Goal: Find specific page/section: Find specific page/section

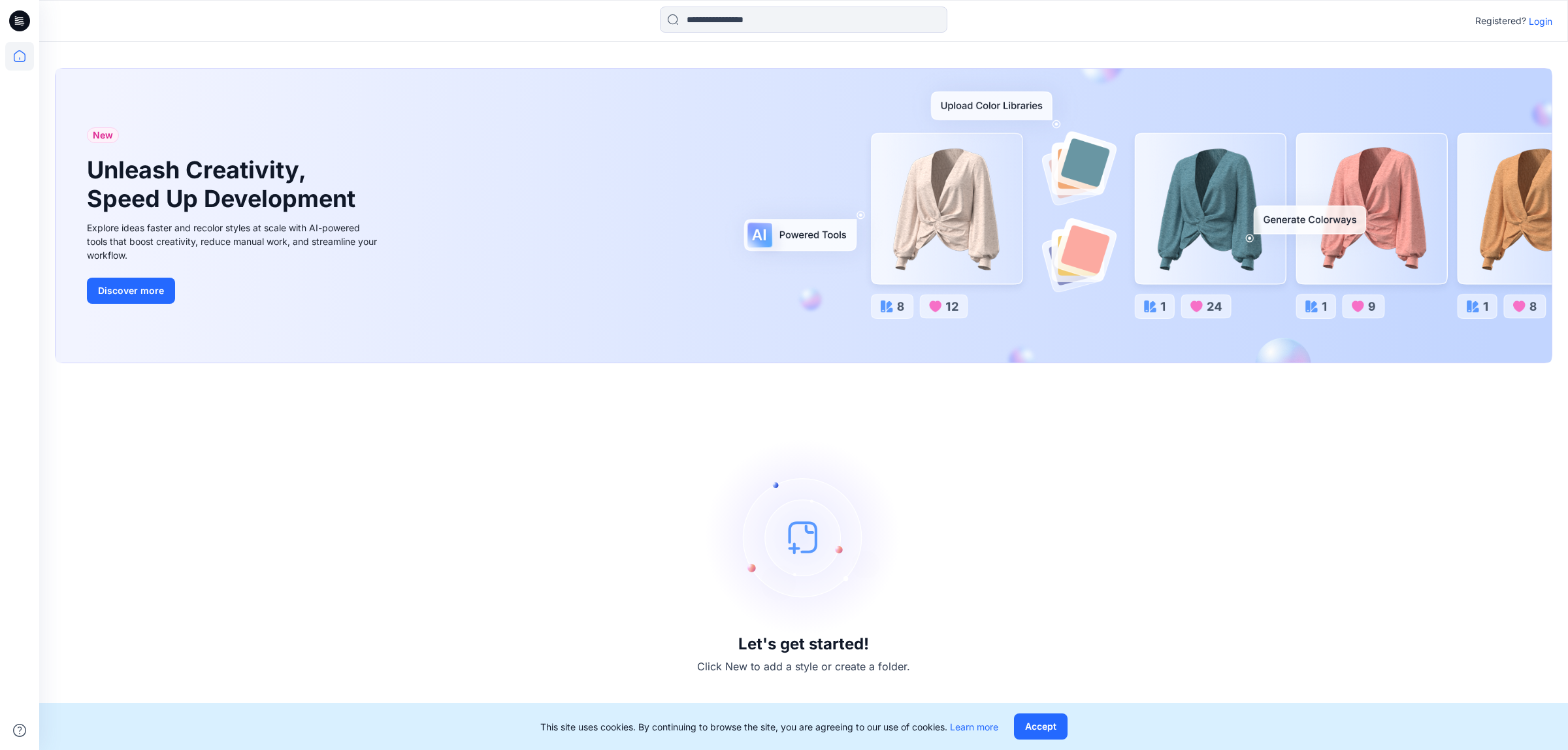
click at [1552, 20] on p "Login" at bounding box center [1540, 22] width 23 height 14
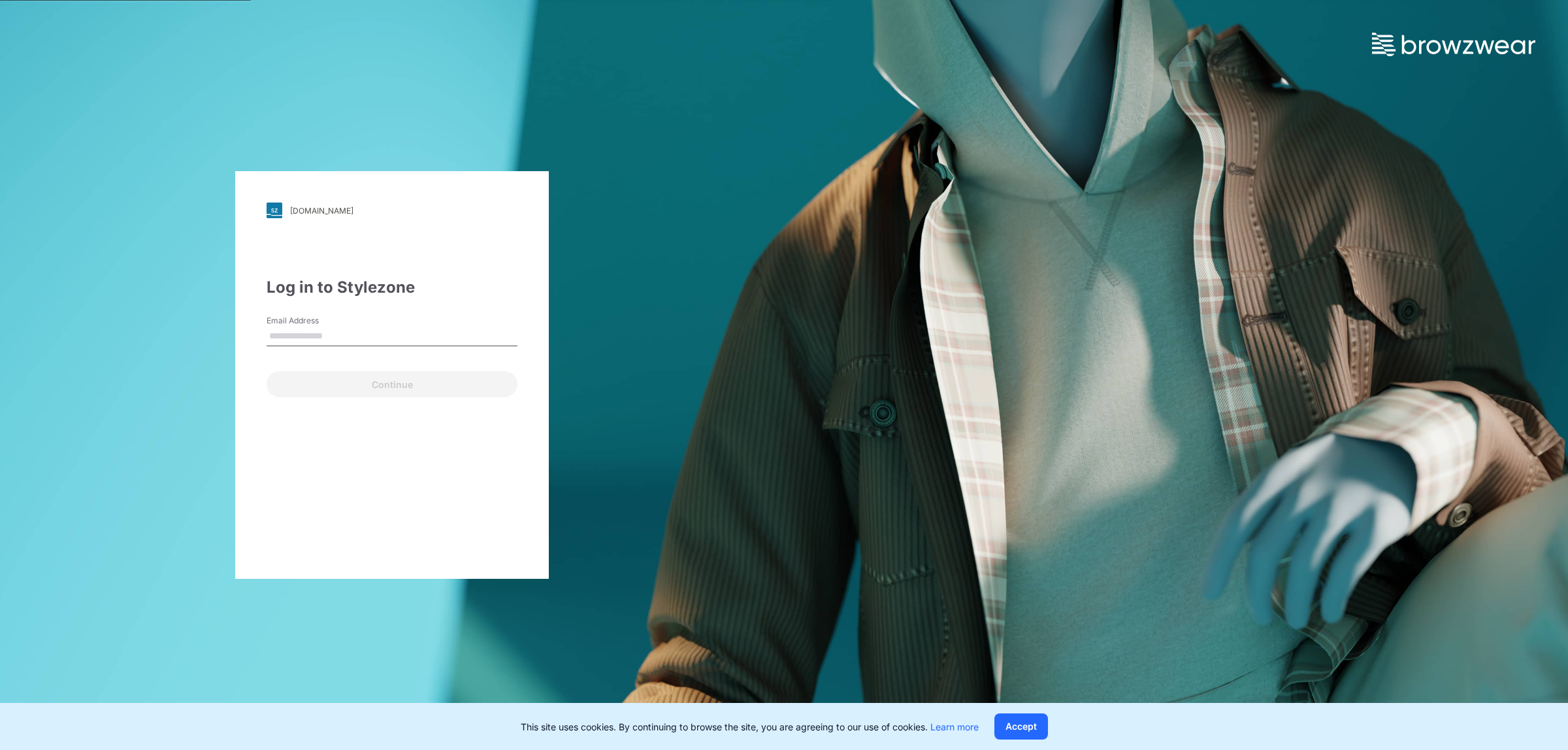
click at [376, 337] on input "Email Address" at bounding box center [392, 336] width 251 height 20
type input "**********"
click at [385, 380] on button "Continue" at bounding box center [392, 384] width 251 height 26
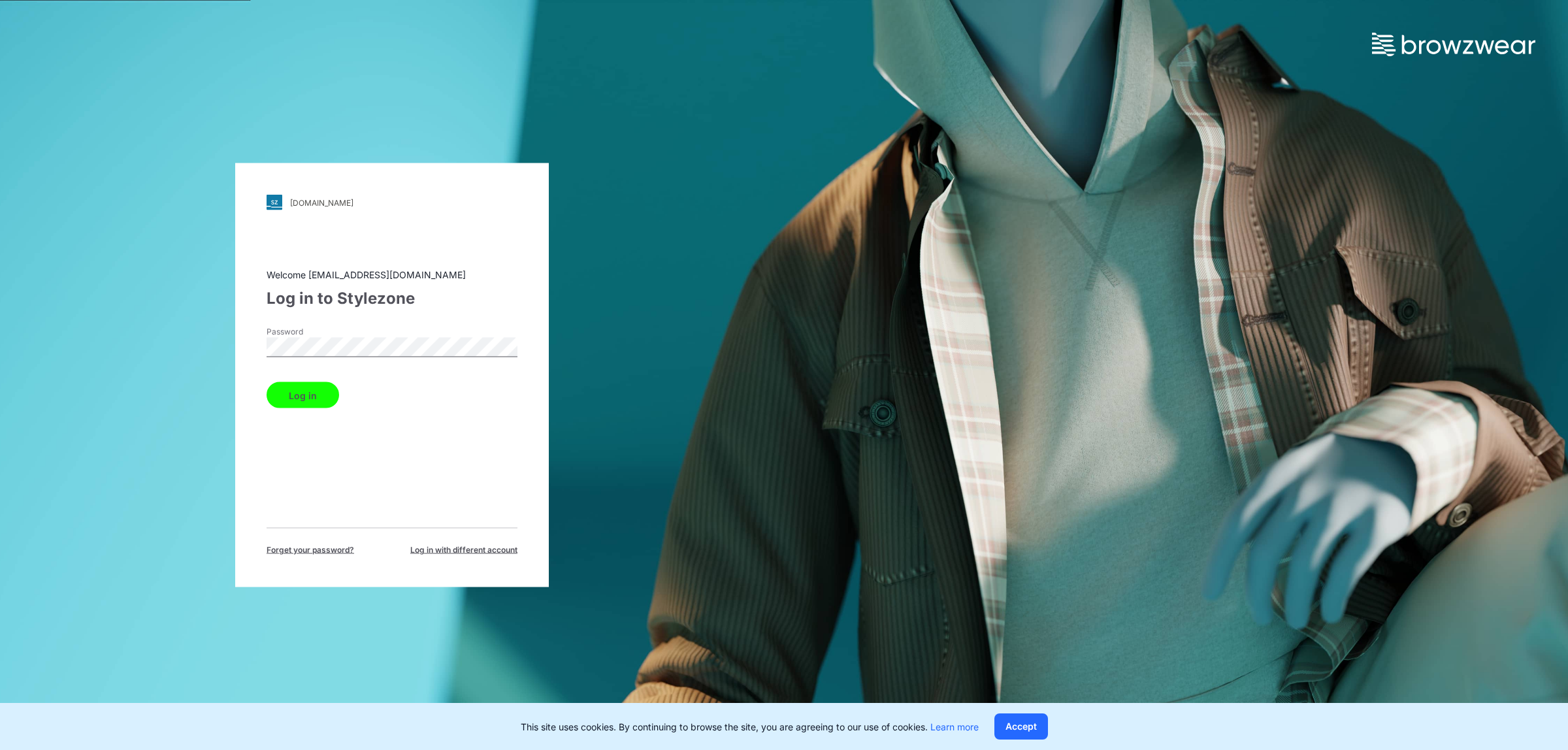
click at [314, 387] on button "Log in" at bounding box center [303, 395] width 73 height 26
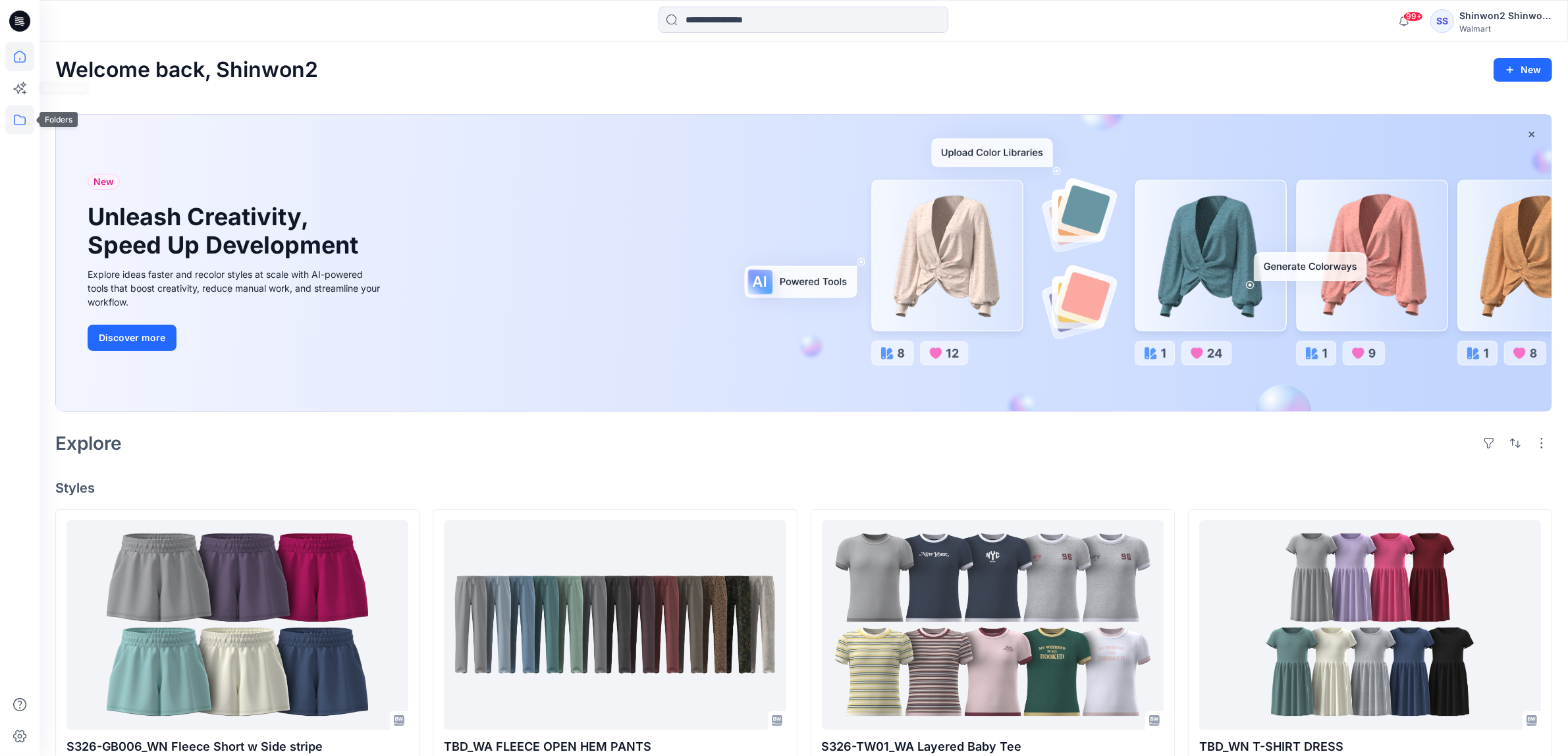
click at [25, 130] on icon at bounding box center [19, 119] width 29 height 29
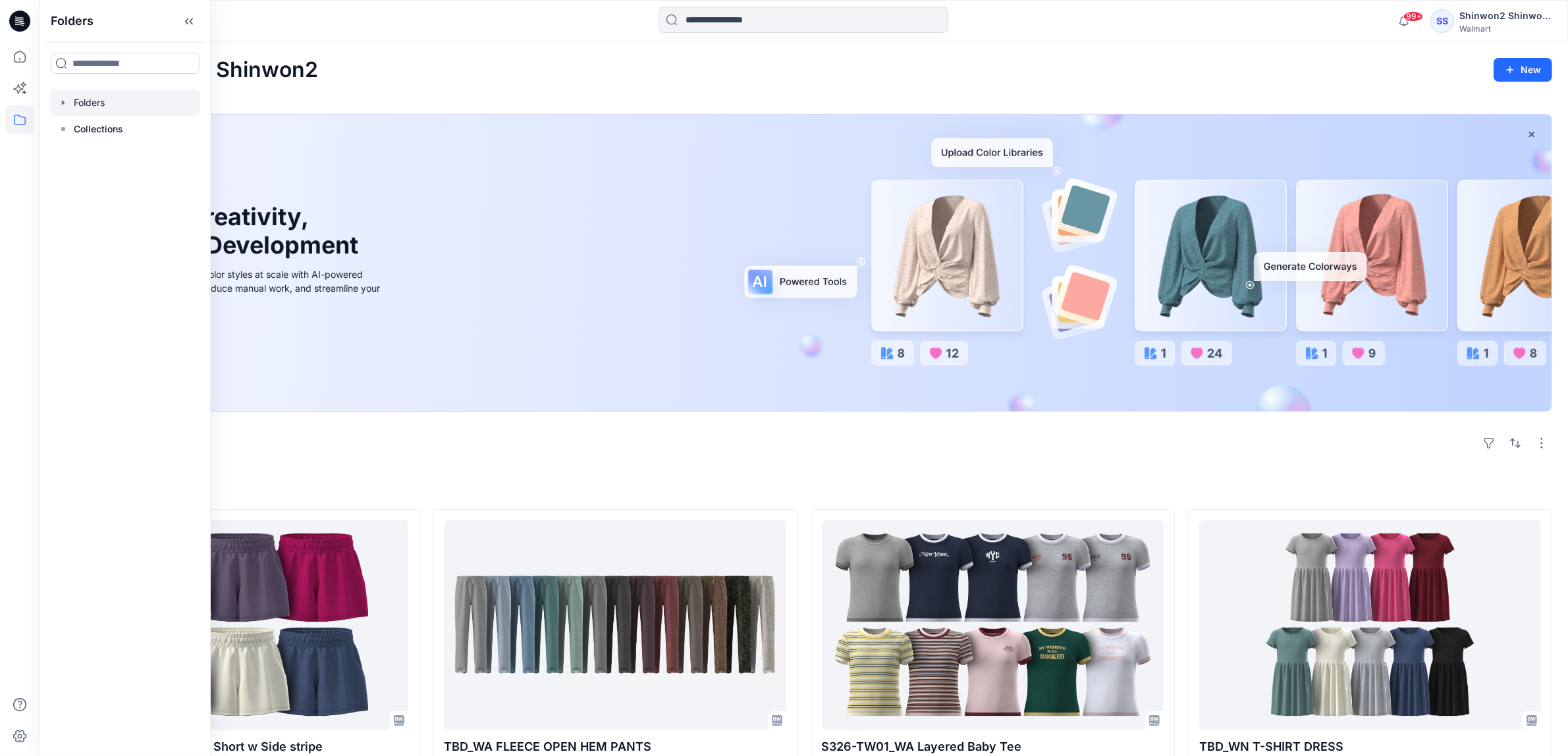
click at [94, 97] on div at bounding box center [125, 103] width 150 height 26
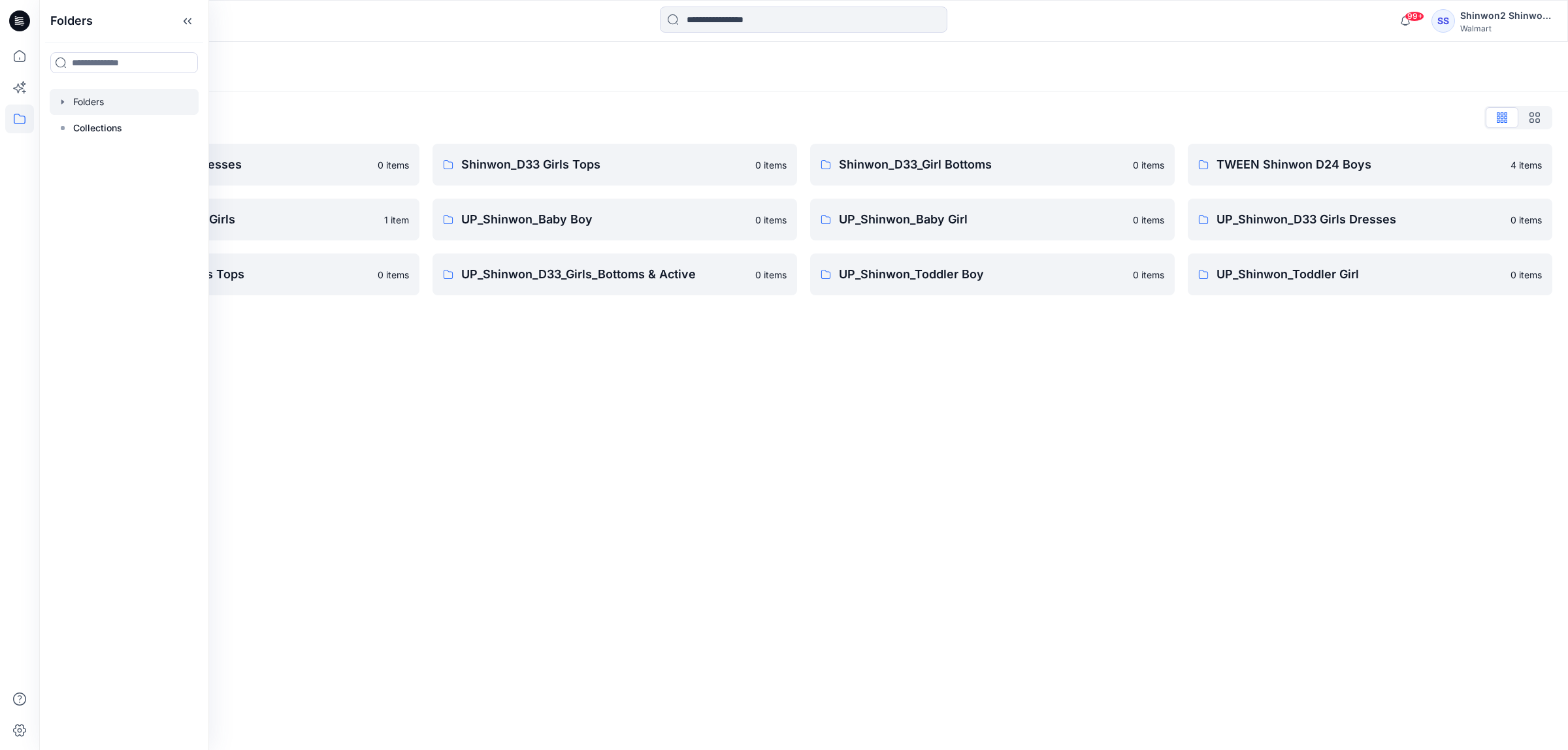
click at [405, 71] on div "Folders" at bounding box center [752, 66] width 1396 height 18
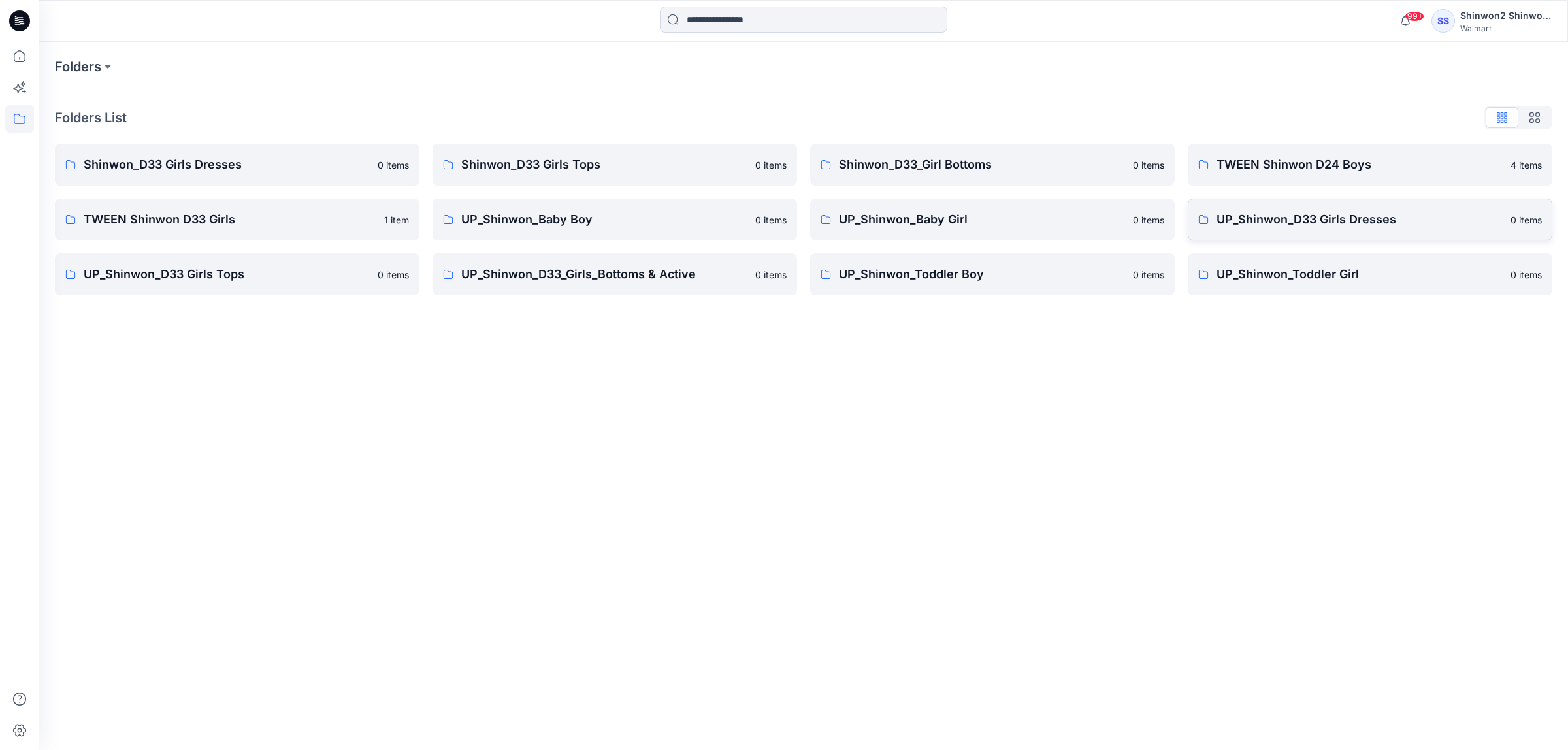
click at [1317, 212] on p "UP_Shinwon_D33 Girls Dresses" at bounding box center [1359, 219] width 286 height 18
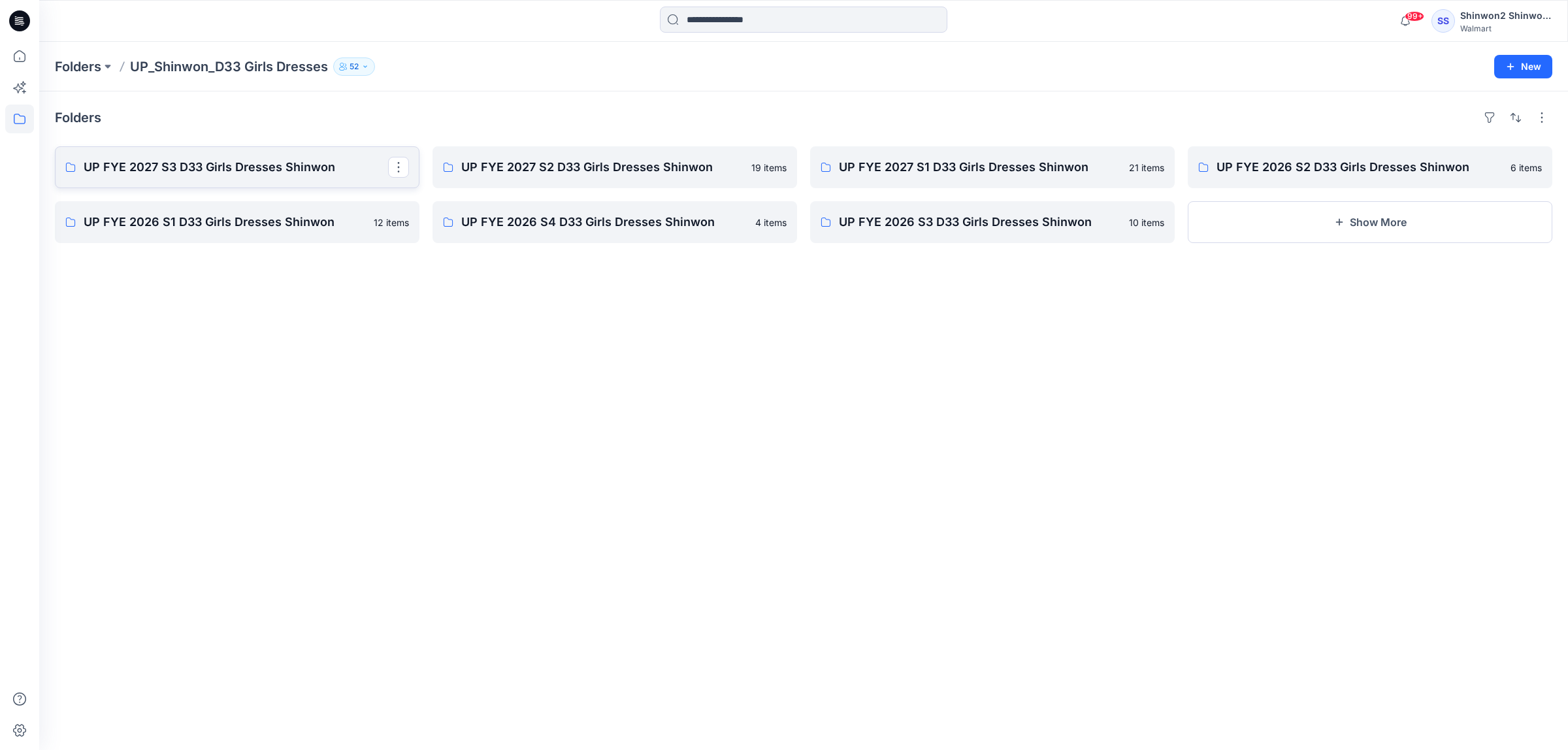
click at [272, 173] on p "UP FYE 2027 S3 D33 Girls Dresses Shinwon" at bounding box center [236, 167] width 305 height 18
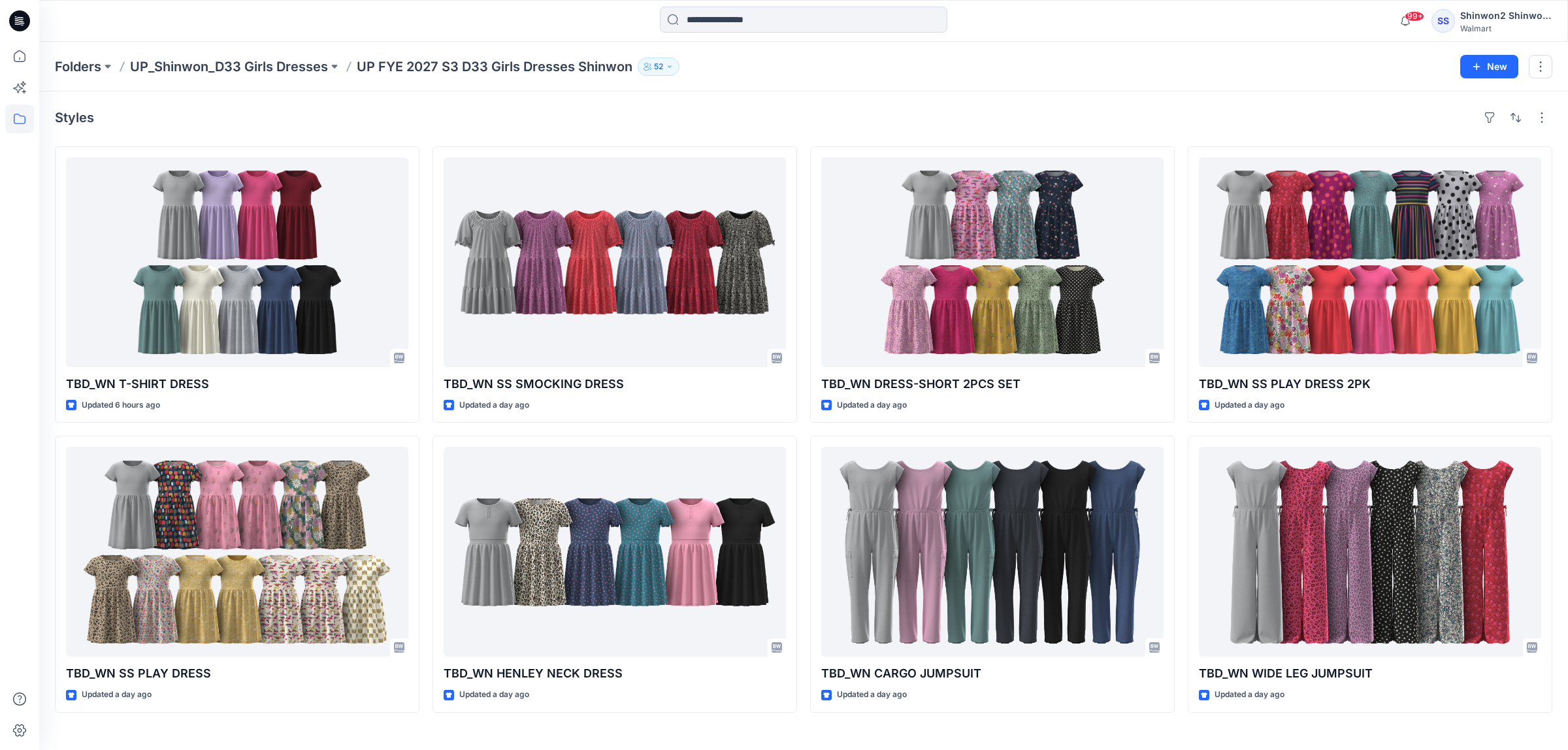
click at [980, 83] on div "Folders UP_Shinwon_D33 Girls Dresses UP FYE 2027 S3 D33 Girls Dresses Shinwon 5…" at bounding box center [803, 66] width 1529 height 49
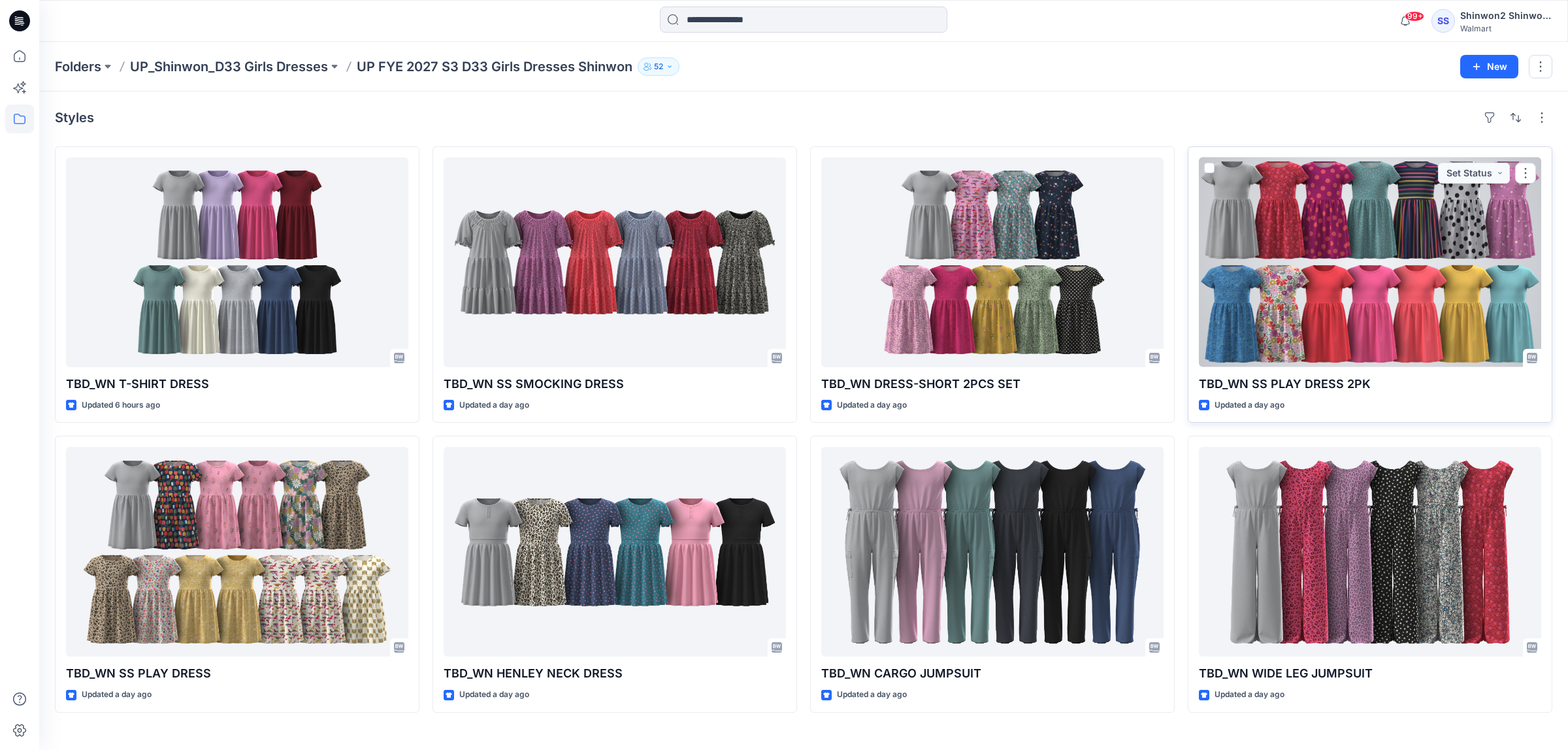
click at [1363, 204] on div at bounding box center [1370, 262] width 343 height 209
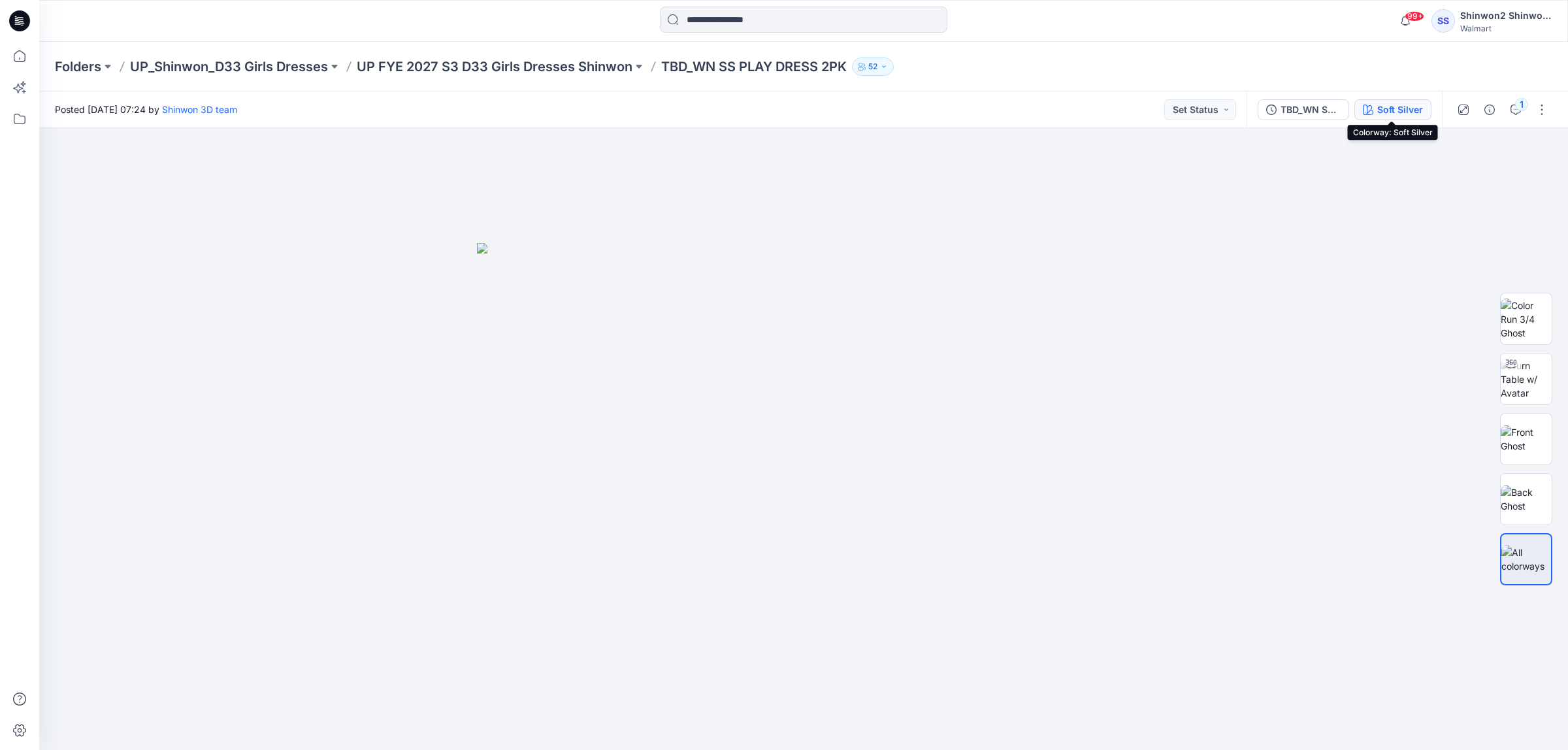
click at [1390, 112] on div "Soft Silver" at bounding box center [1399, 110] width 46 height 15
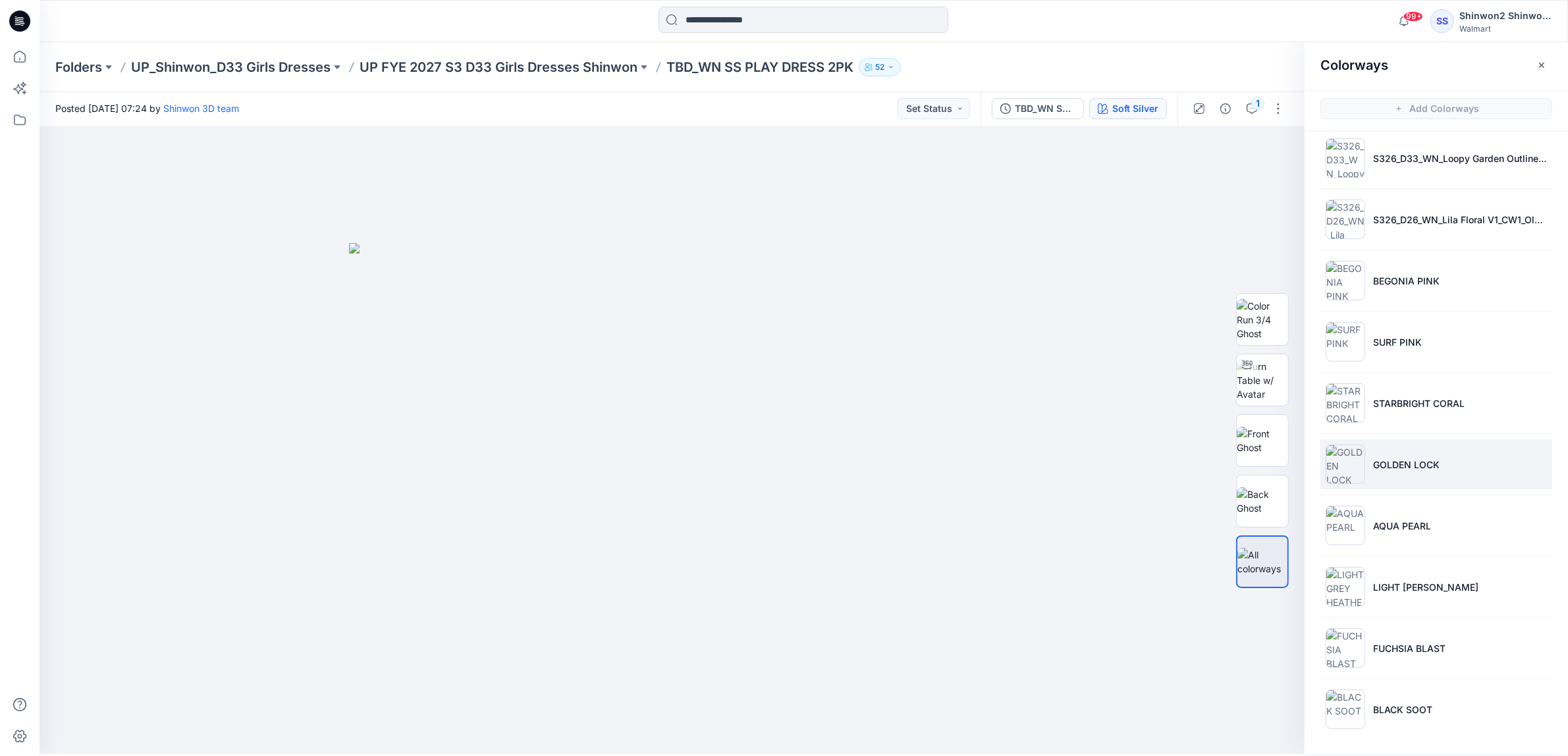
scroll to position [4, 0]
click at [565, 66] on p "UP FYE 2027 S3 D33 Girls Dresses Shinwon" at bounding box center [498, 66] width 278 height 18
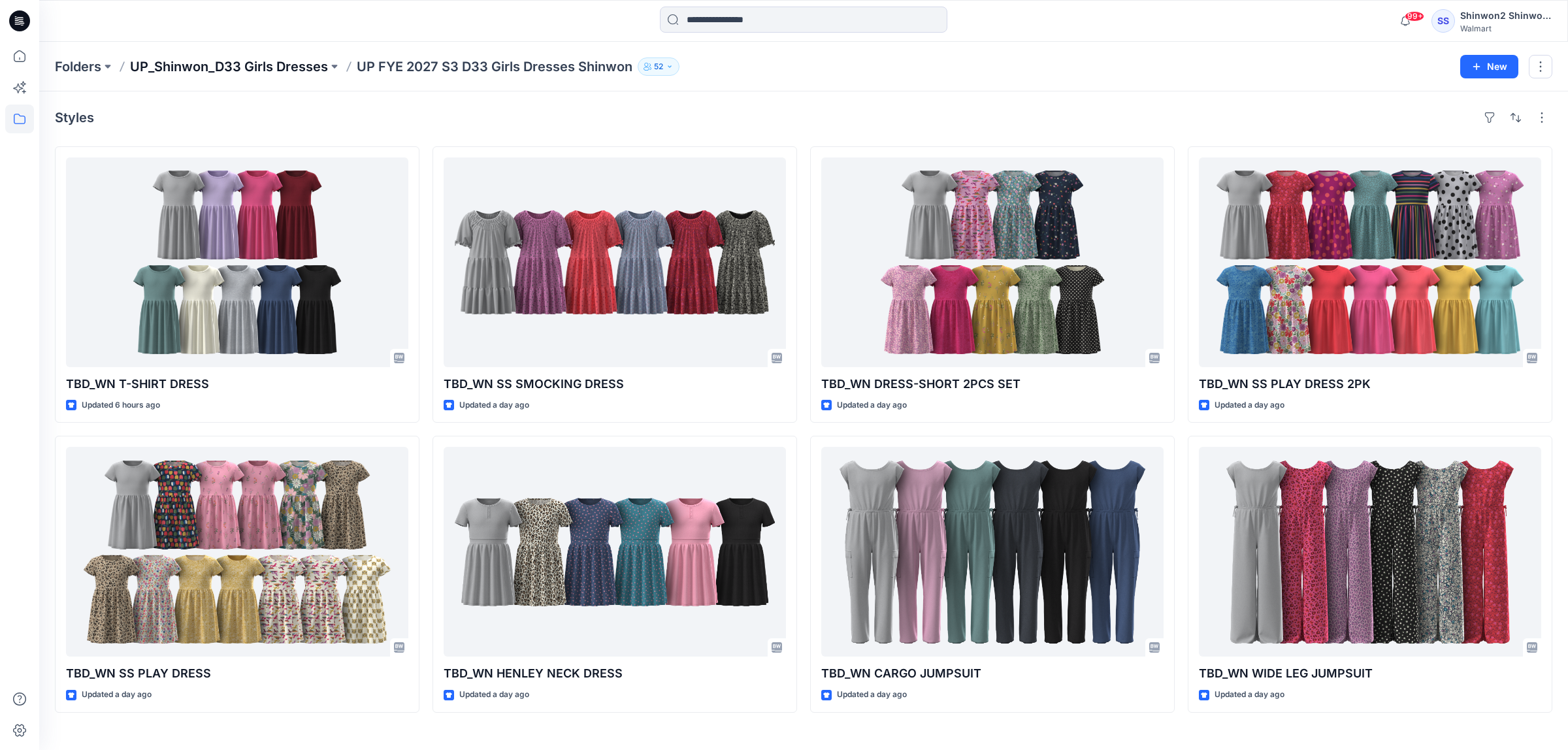
click at [282, 70] on p "UP_Shinwon_D33 Girls Dresses" at bounding box center [228, 66] width 198 height 18
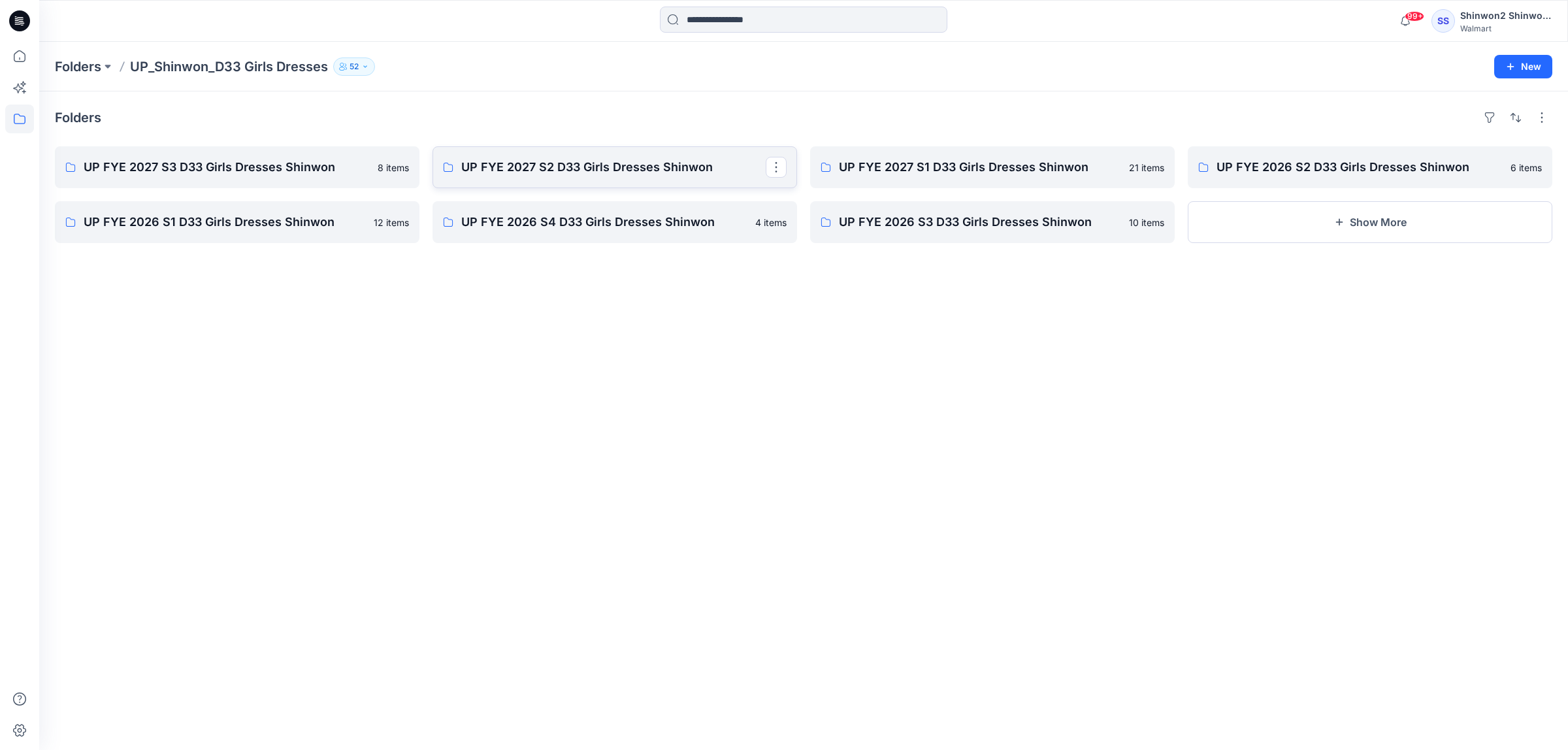
click at [588, 165] on p "UP FYE 2027 S2 D33 Girls Dresses Shinwon" at bounding box center [614, 167] width 305 height 18
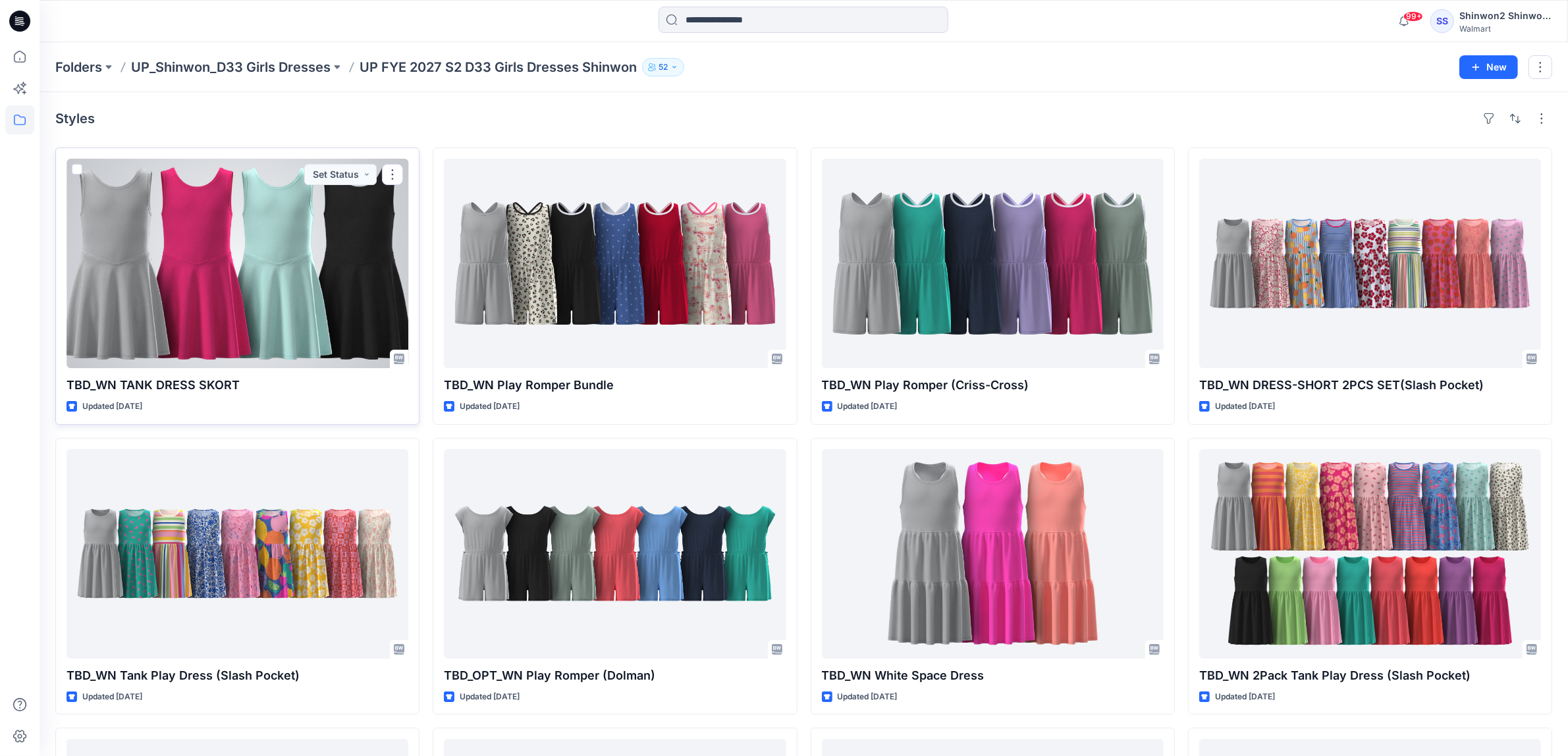
click at [216, 319] on div at bounding box center [237, 263] width 342 height 209
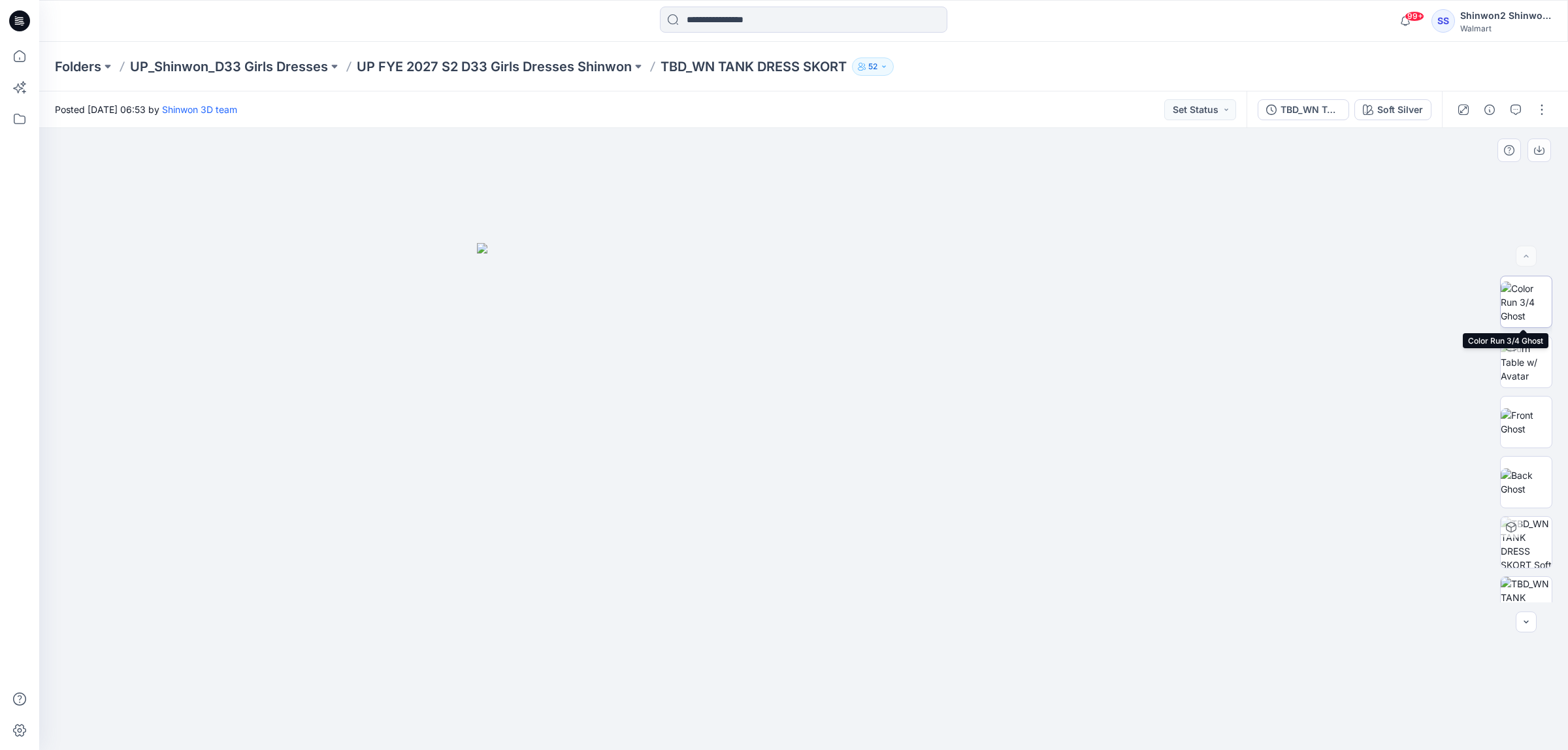
click at [1520, 308] on img at bounding box center [1526, 302] width 51 height 42
click at [1497, 108] on button "button" at bounding box center [1489, 110] width 21 height 21
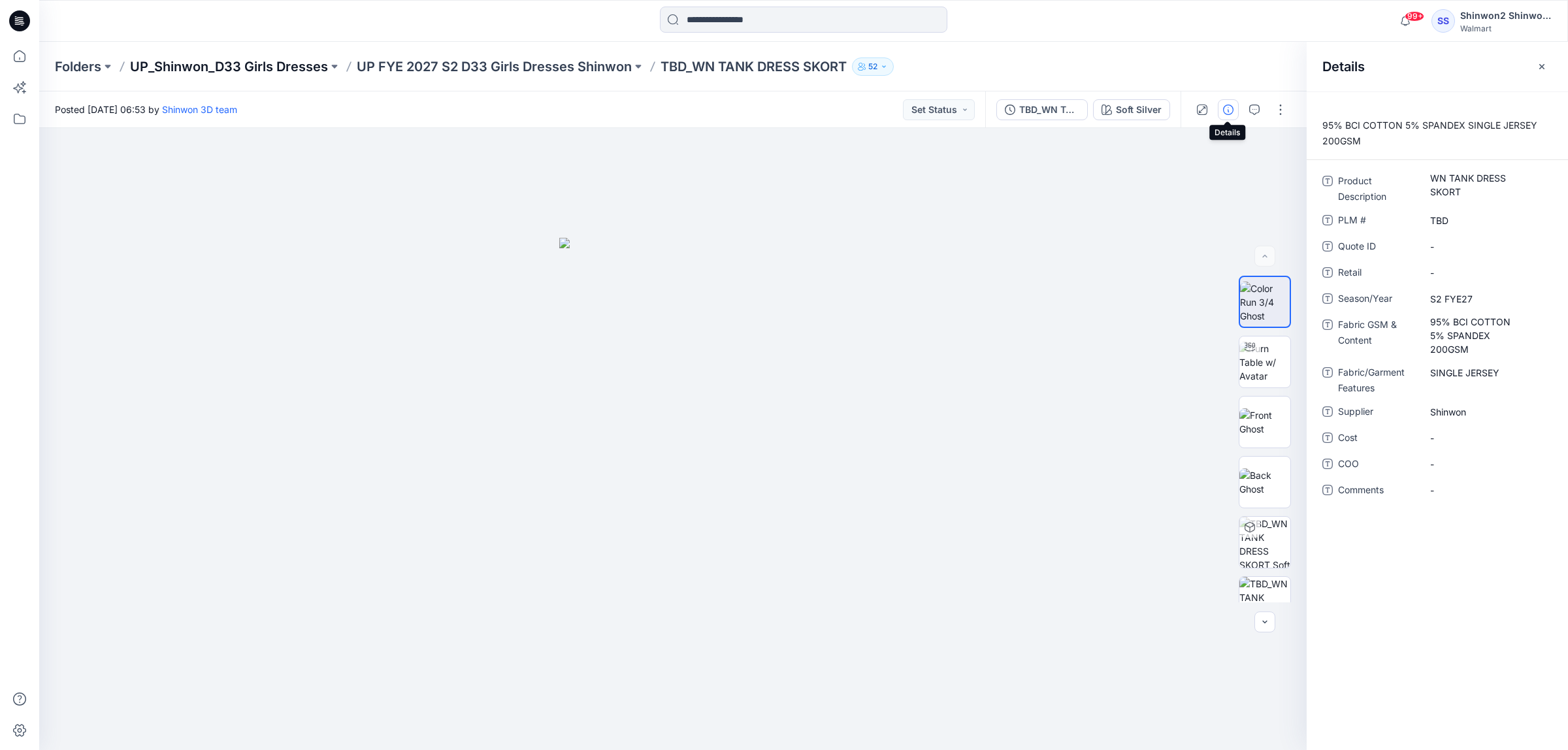
click at [262, 66] on p "UP_Shinwon_D33 Girls Dresses" at bounding box center [228, 66] width 198 height 18
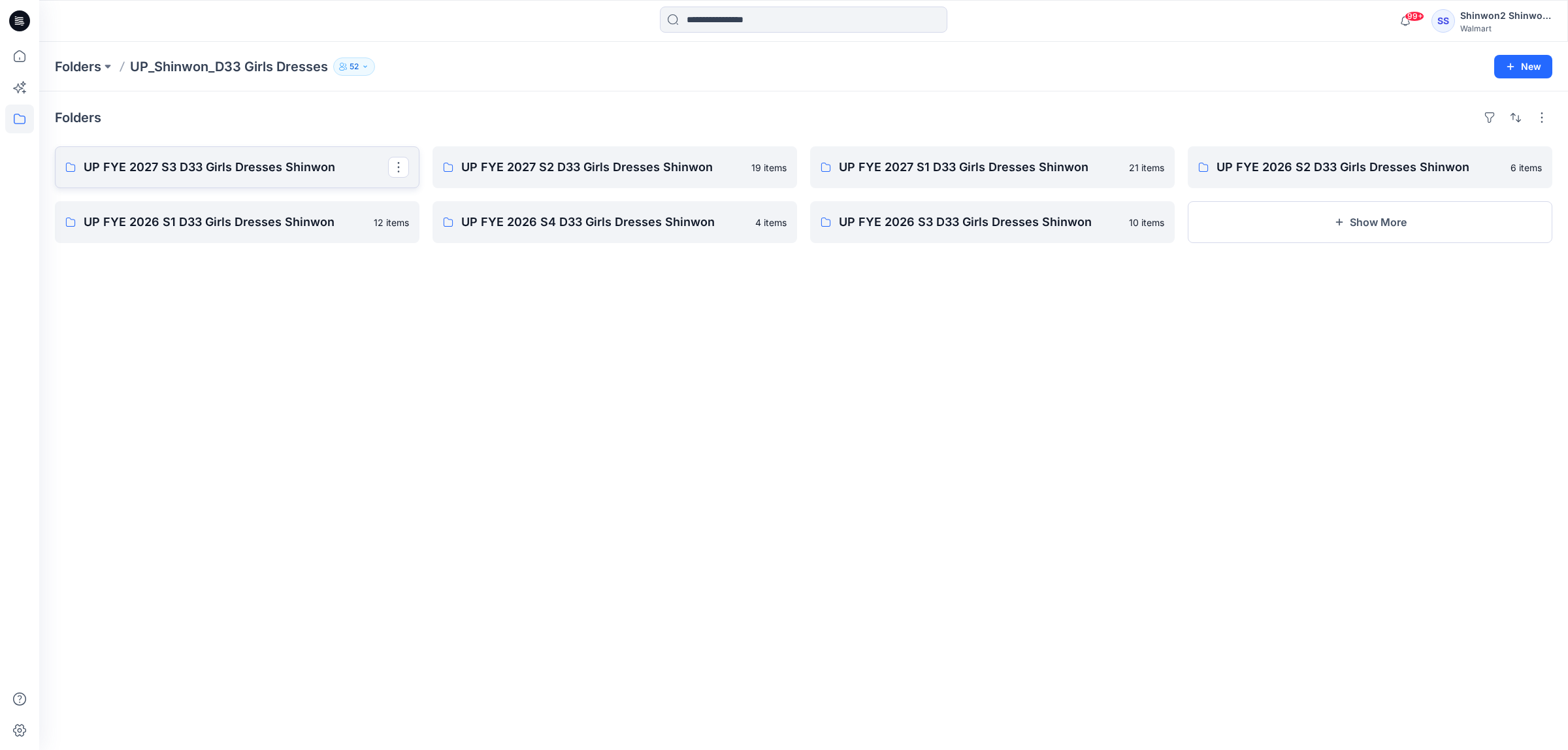
click at [248, 170] on p "UP FYE 2027 S3 D33 Girls Dresses Shinwon" at bounding box center [236, 167] width 305 height 18
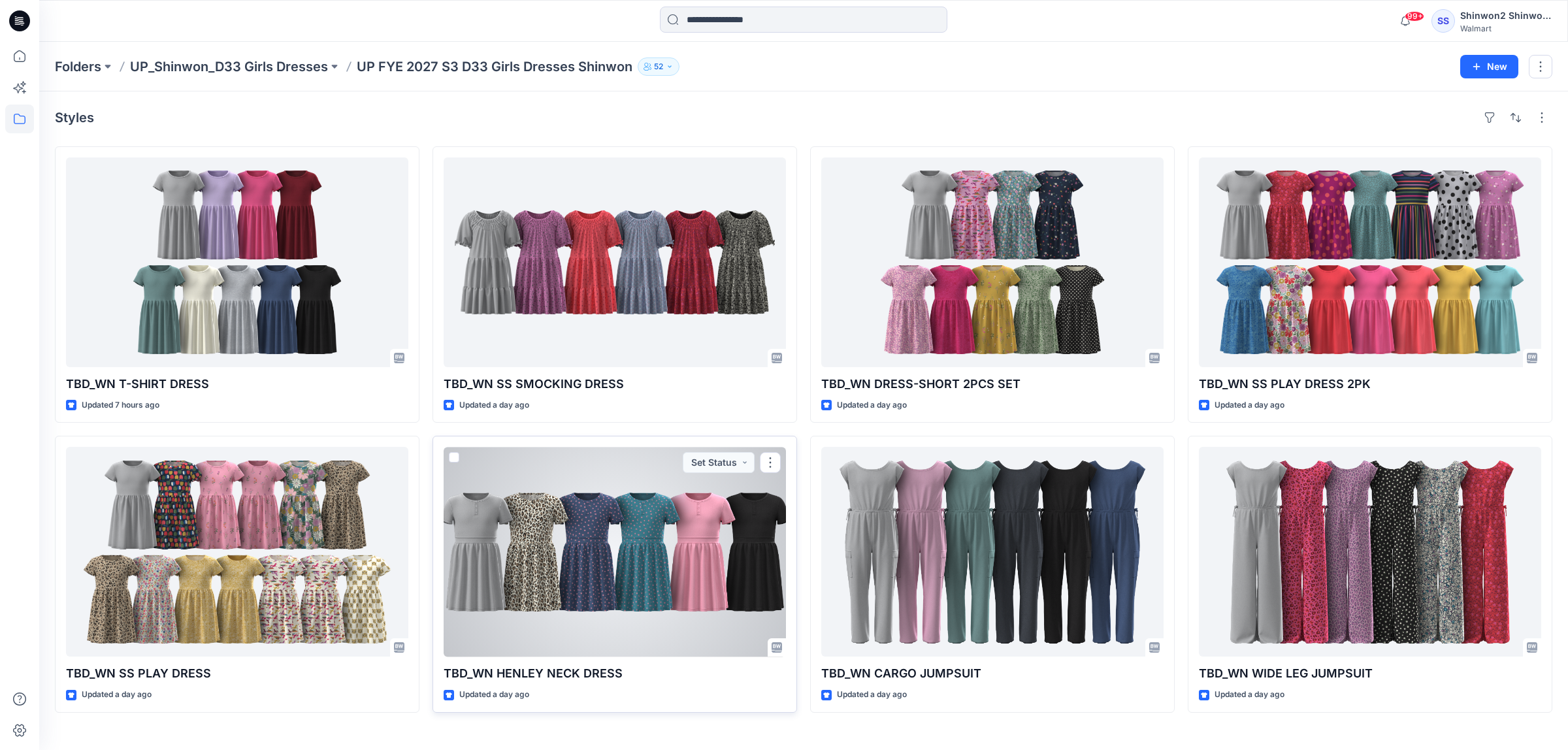
click at [681, 558] on div at bounding box center [615, 551] width 343 height 209
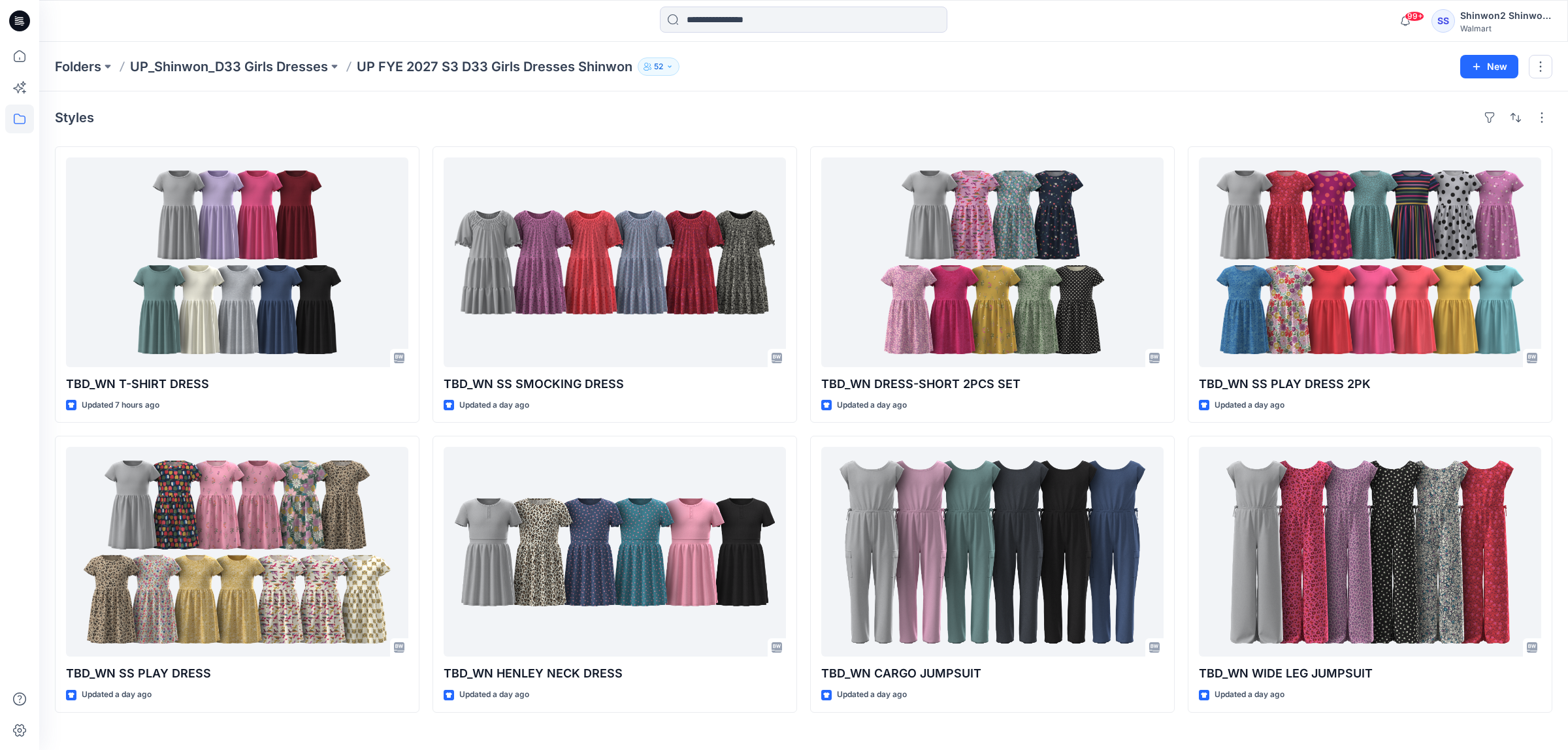
click at [487, 118] on div "Styles" at bounding box center [803, 118] width 1497 height 21
click at [992, 63] on div "Folders UP_Shinwon_D33 Girls Dresses UP FYE 2027 S3 D33 Girls Dresses Shinwon 52" at bounding box center [752, 66] width 1396 height 18
click at [248, 64] on p "UP_Shinwon_D33 Girls Dresses" at bounding box center [228, 66] width 198 height 18
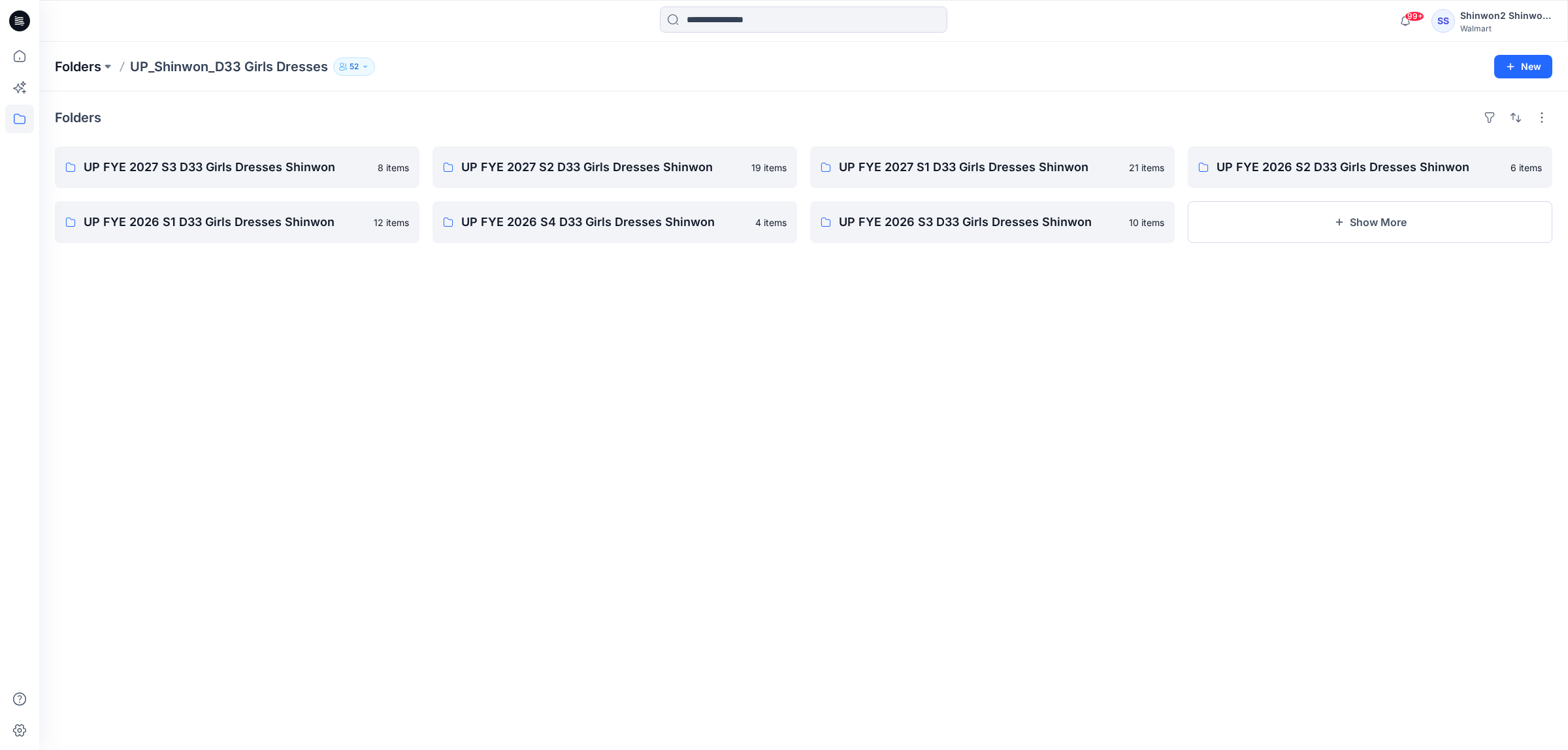
click at [93, 67] on p "Folders" at bounding box center [78, 66] width 47 height 18
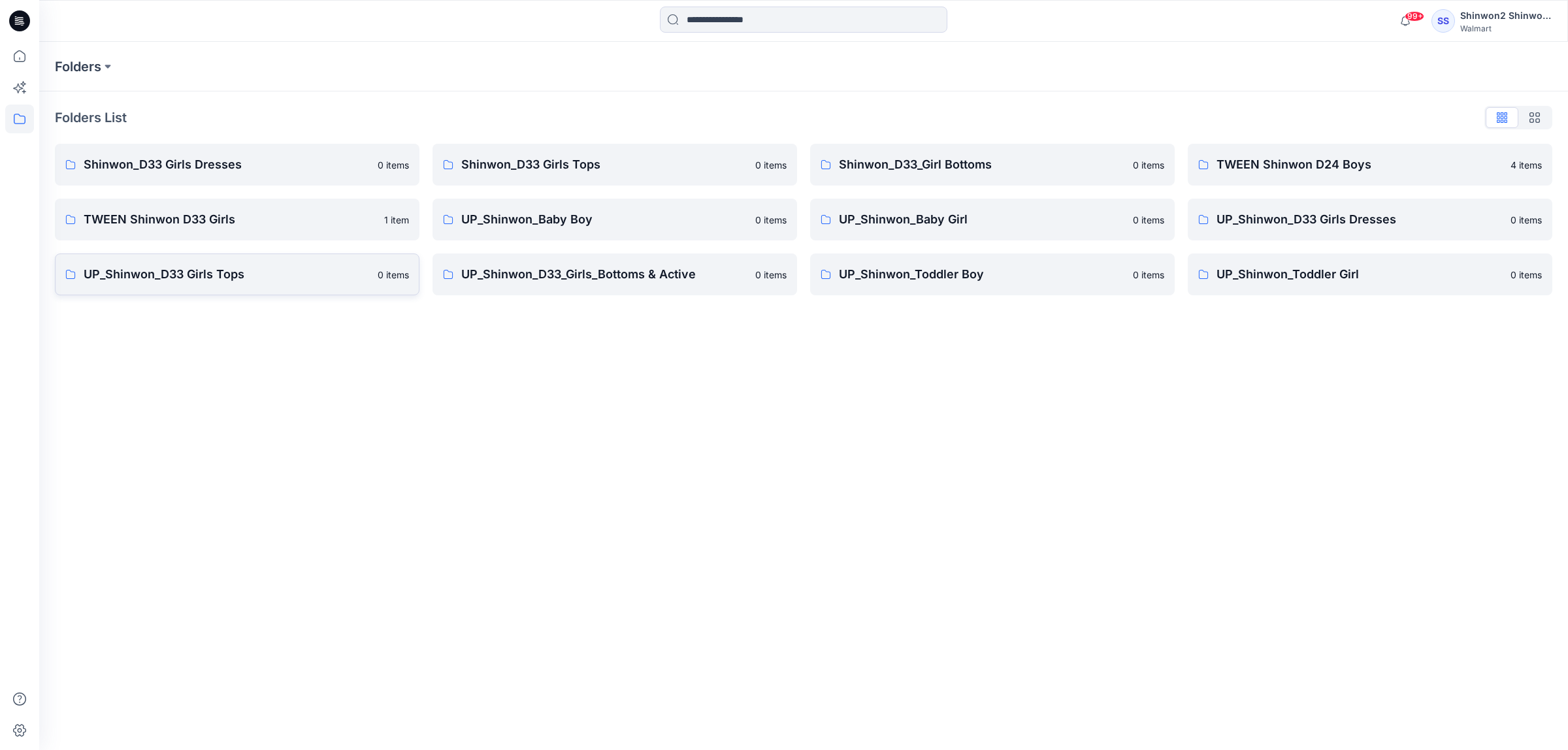
click at [263, 278] on p "UP_Shinwon_D33 Girls Tops" at bounding box center [227, 274] width 286 height 18
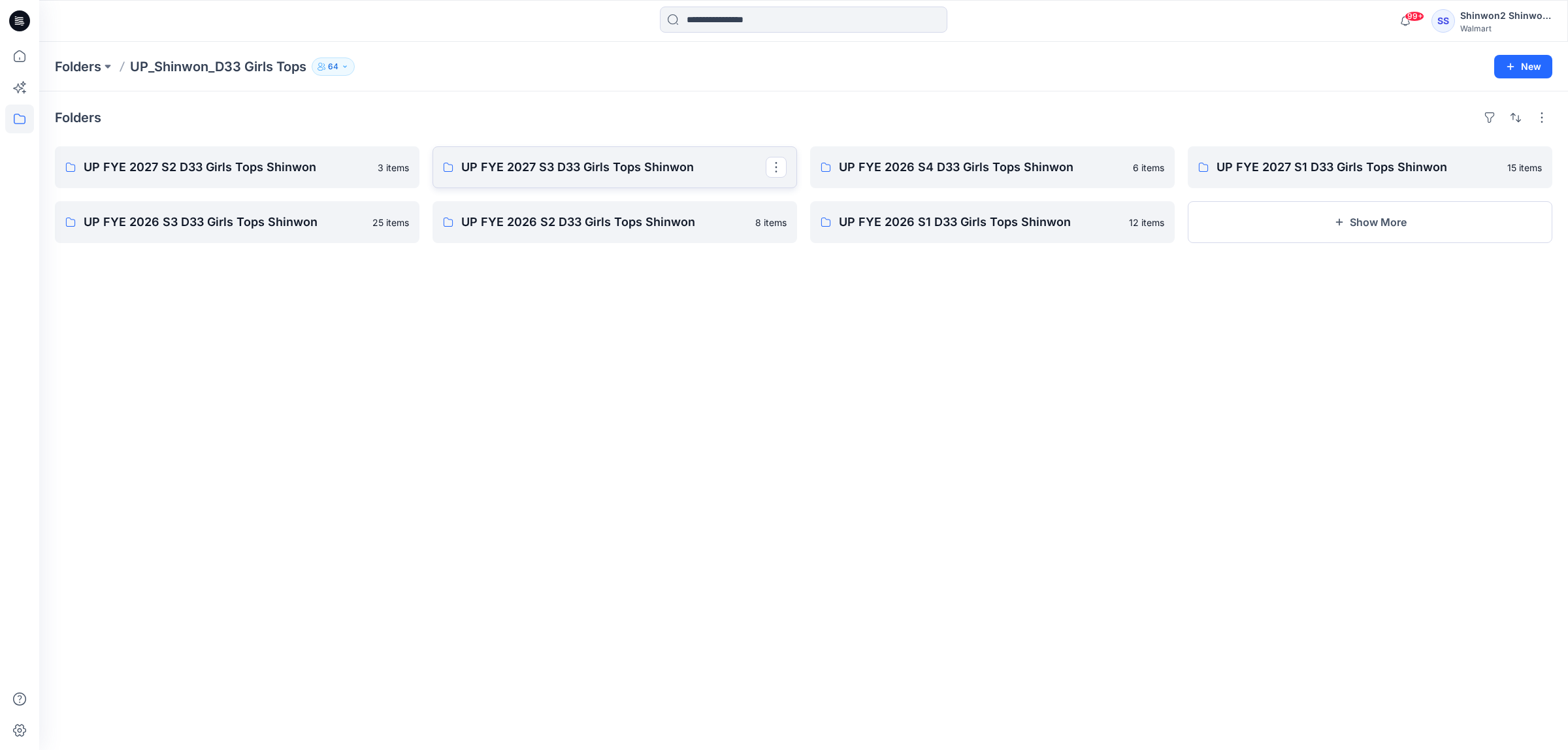
click at [516, 158] on p "UP FYE 2027 S3 D33 Girls Tops Shinwon" at bounding box center [614, 167] width 305 height 18
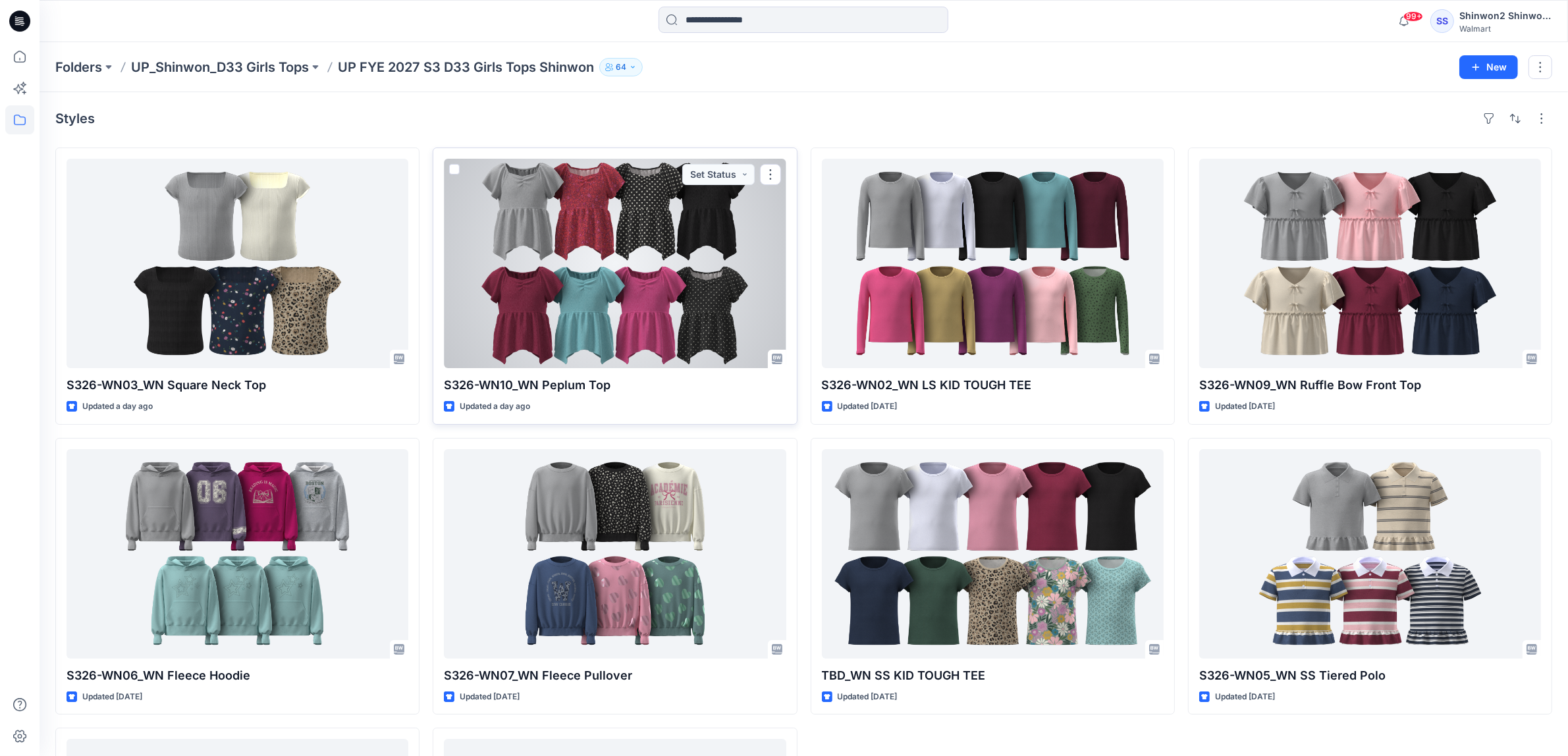
click at [623, 311] on div at bounding box center [615, 263] width 342 height 209
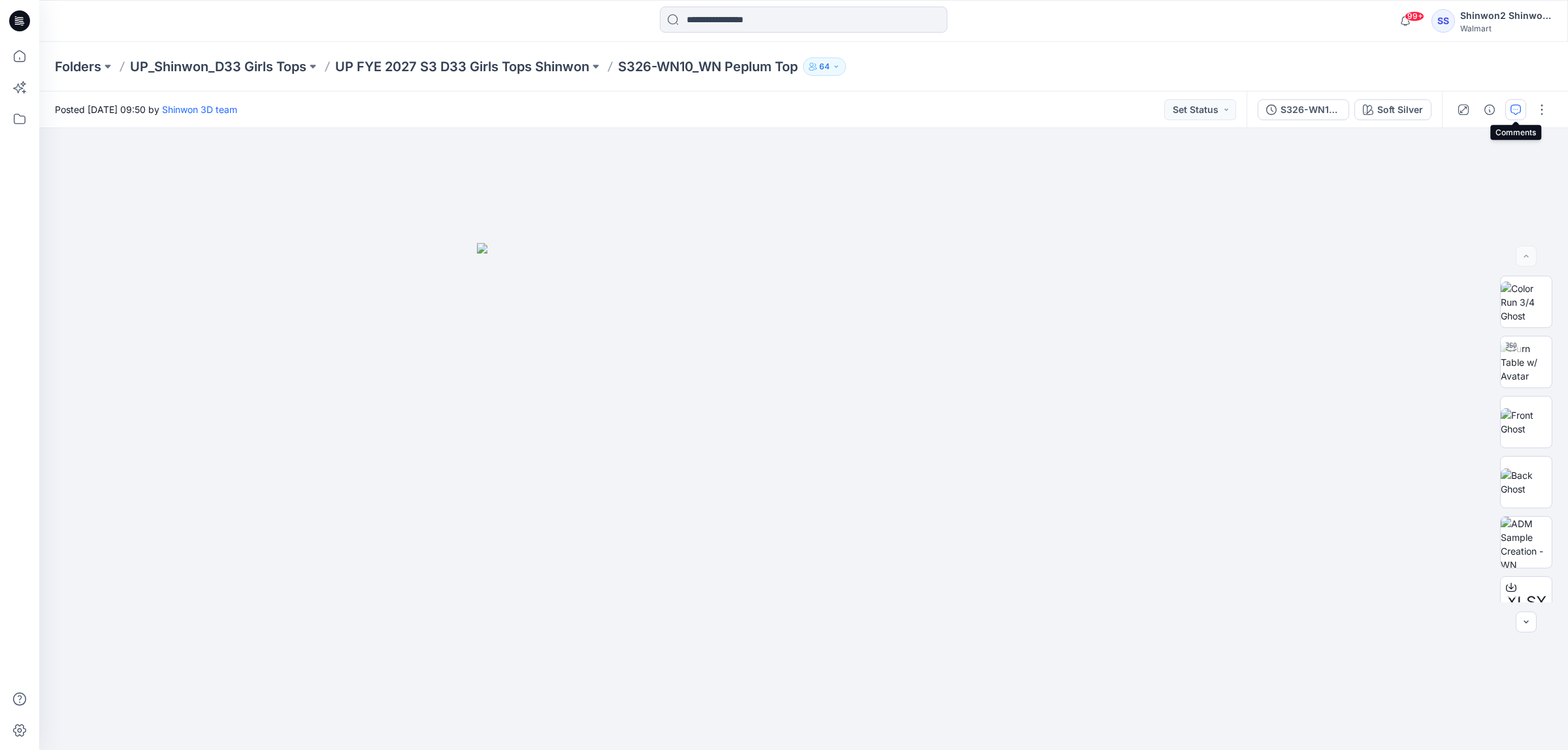
click at [1510, 108] on icon "button" at bounding box center [1515, 110] width 10 height 10
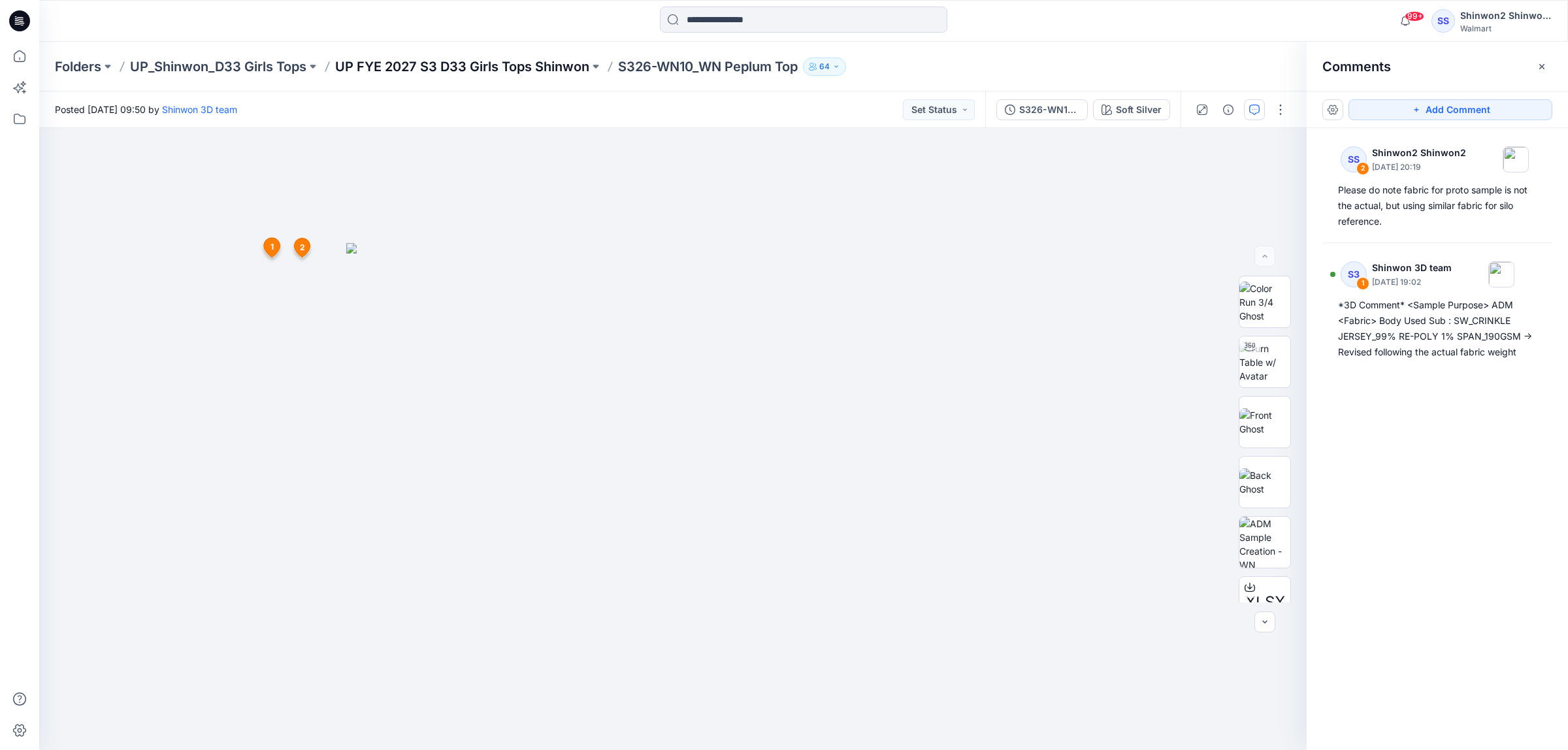
click at [556, 64] on p "UP FYE 2027 S3 D33 Girls Tops Shinwon" at bounding box center [462, 66] width 254 height 18
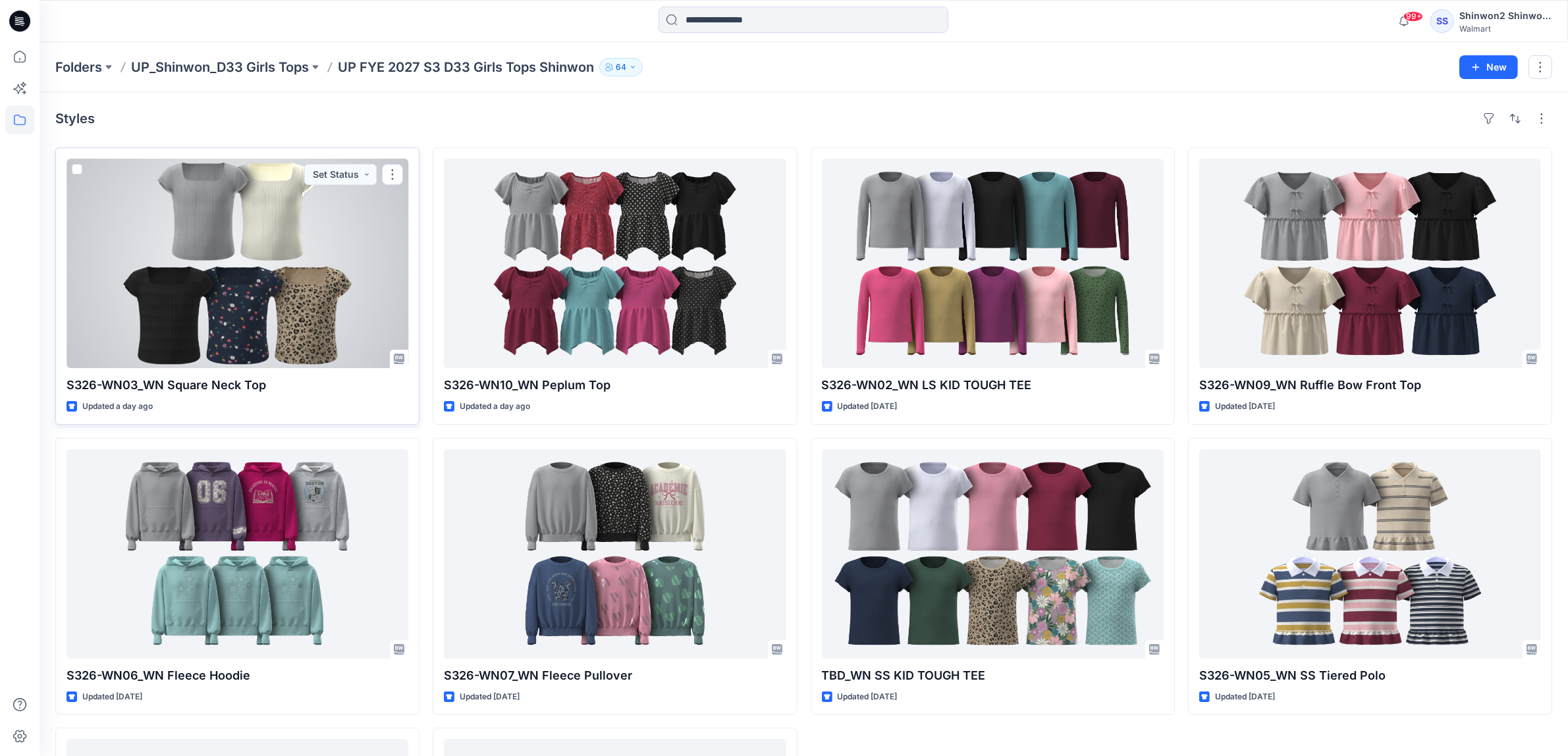
click at [196, 320] on div at bounding box center [237, 263] width 342 height 209
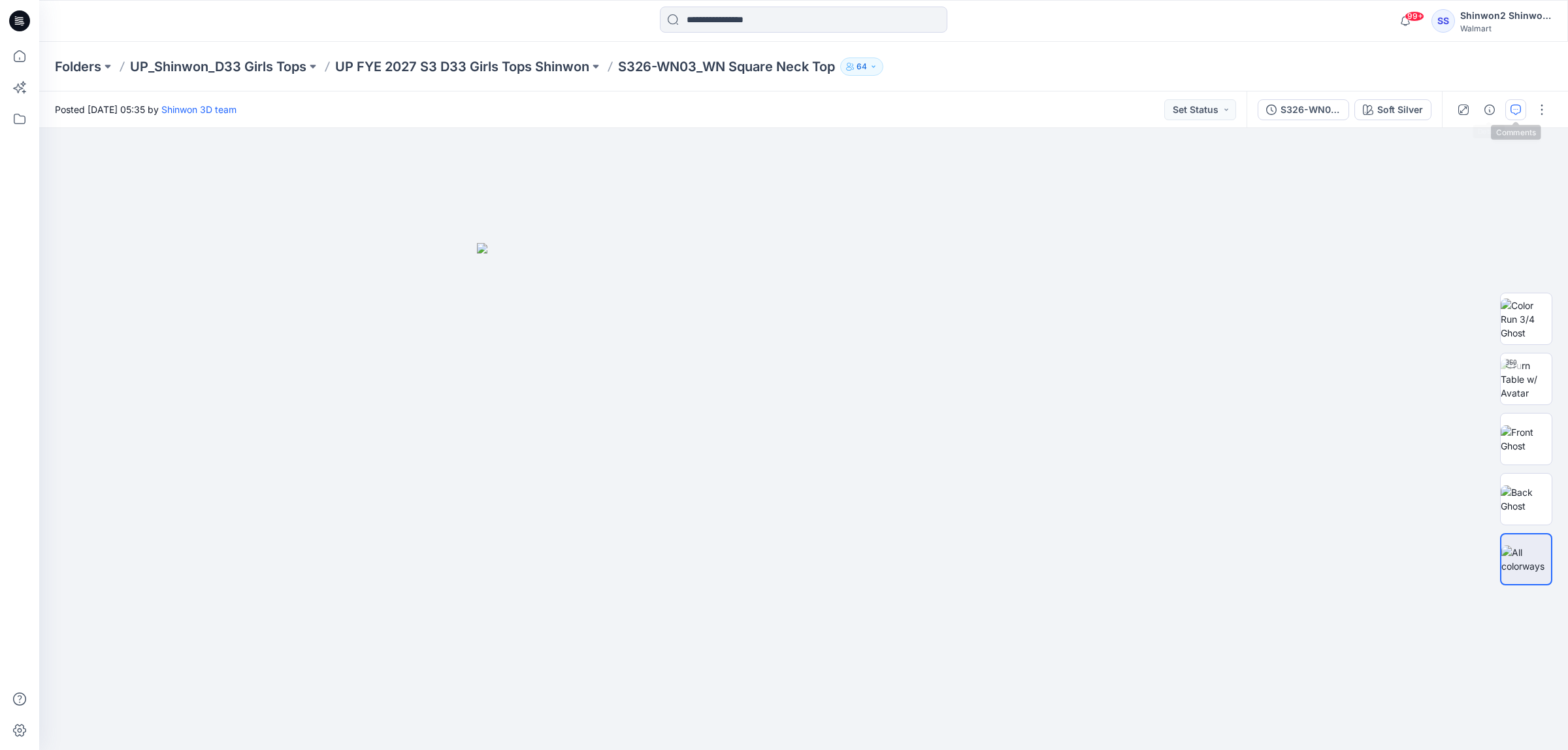
click at [1506, 108] on button "button" at bounding box center [1515, 110] width 21 height 21
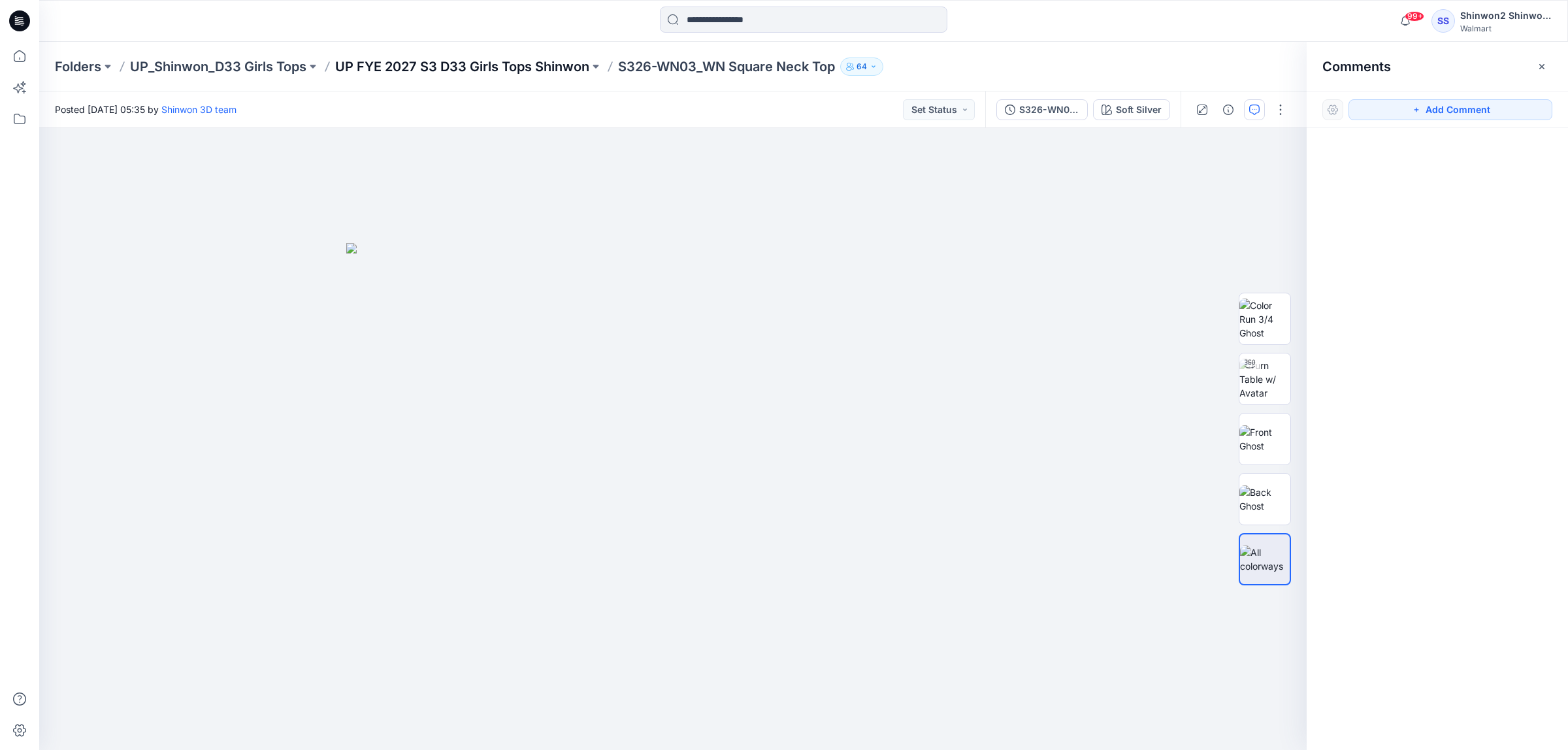
click at [515, 64] on p "UP FYE 2027 S3 D33 Girls Tops Shinwon" at bounding box center [462, 66] width 254 height 18
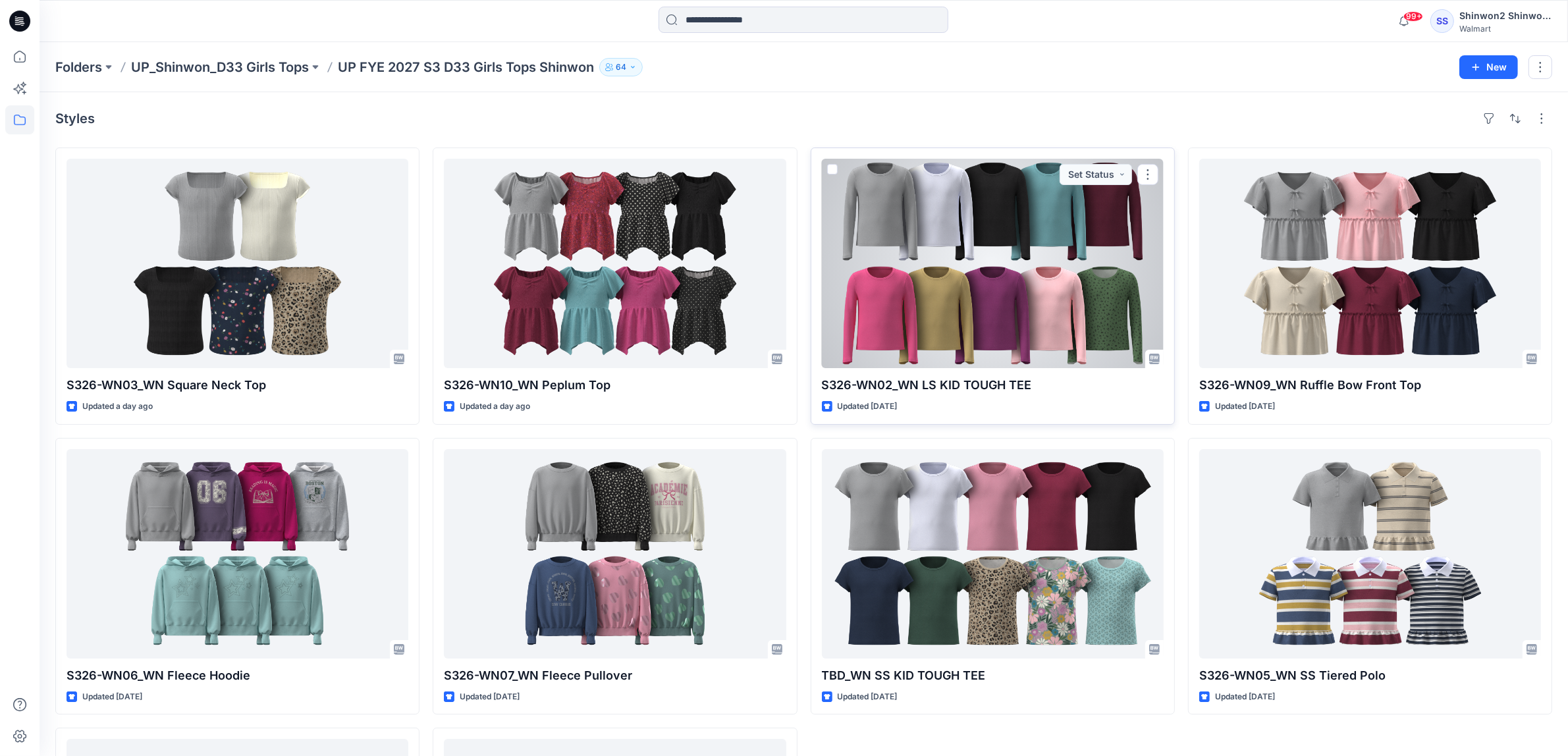
click at [1067, 278] on div at bounding box center [992, 263] width 342 height 209
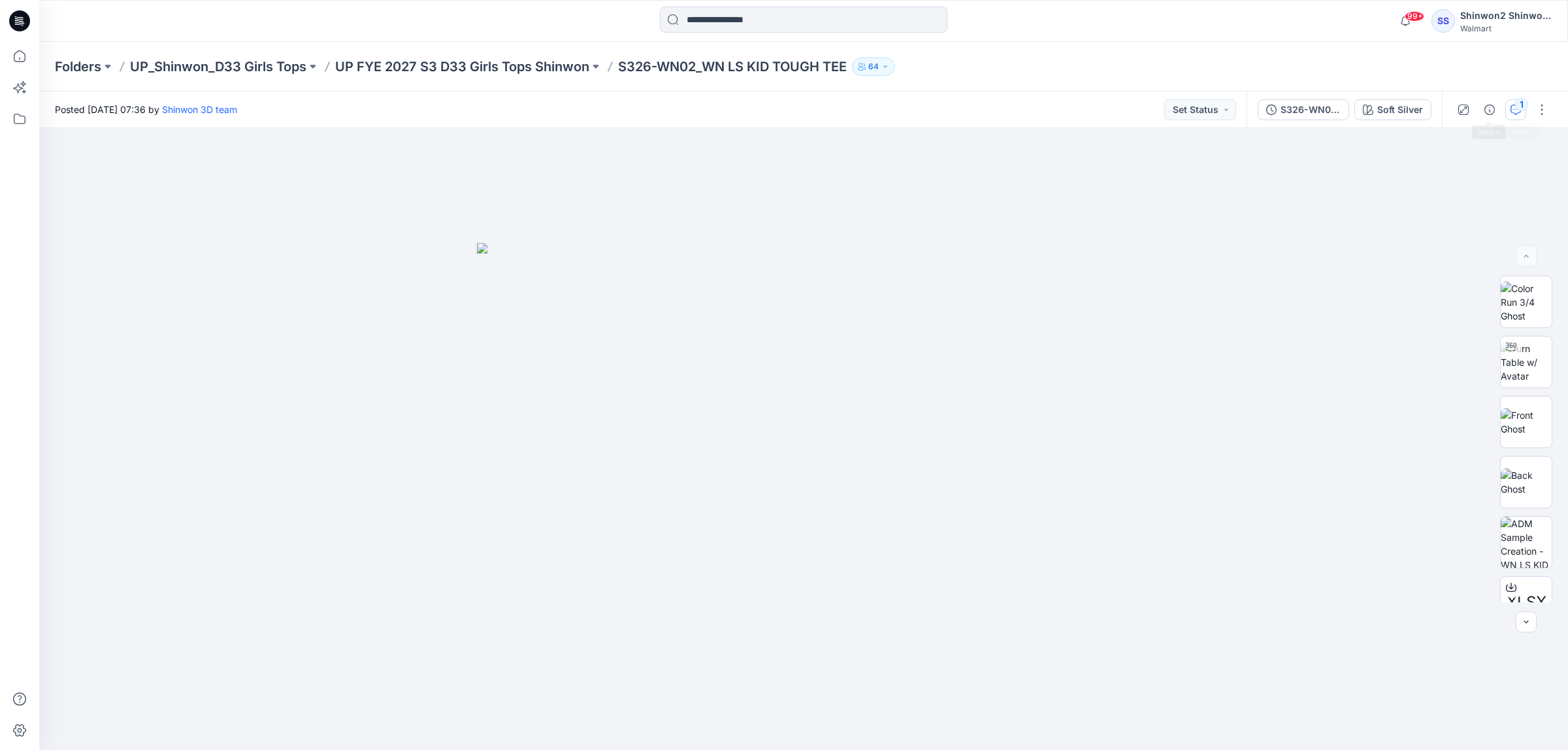
click at [1507, 110] on button "1" at bounding box center [1515, 110] width 21 height 21
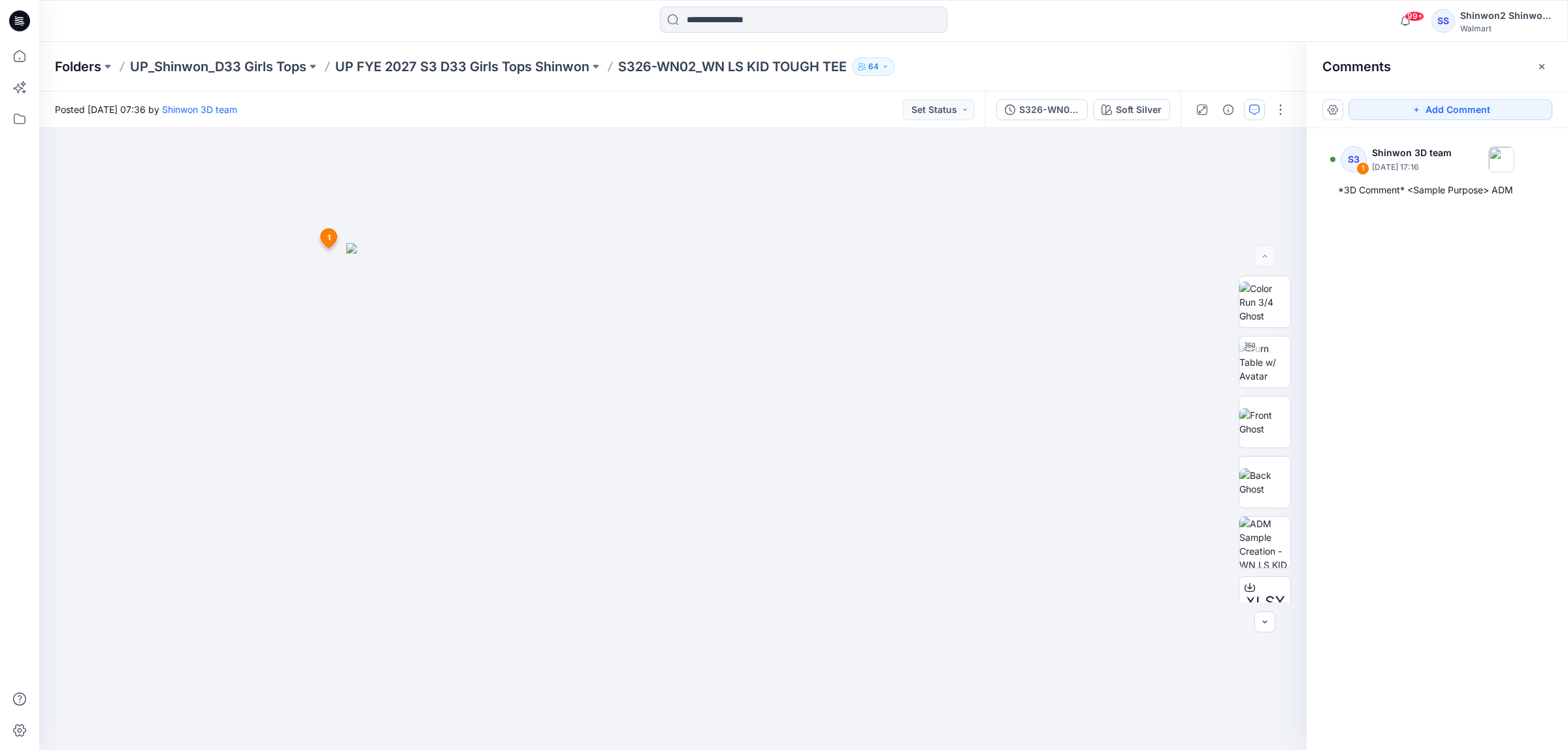
click at [79, 65] on p "Folders" at bounding box center [78, 66] width 47 height 18
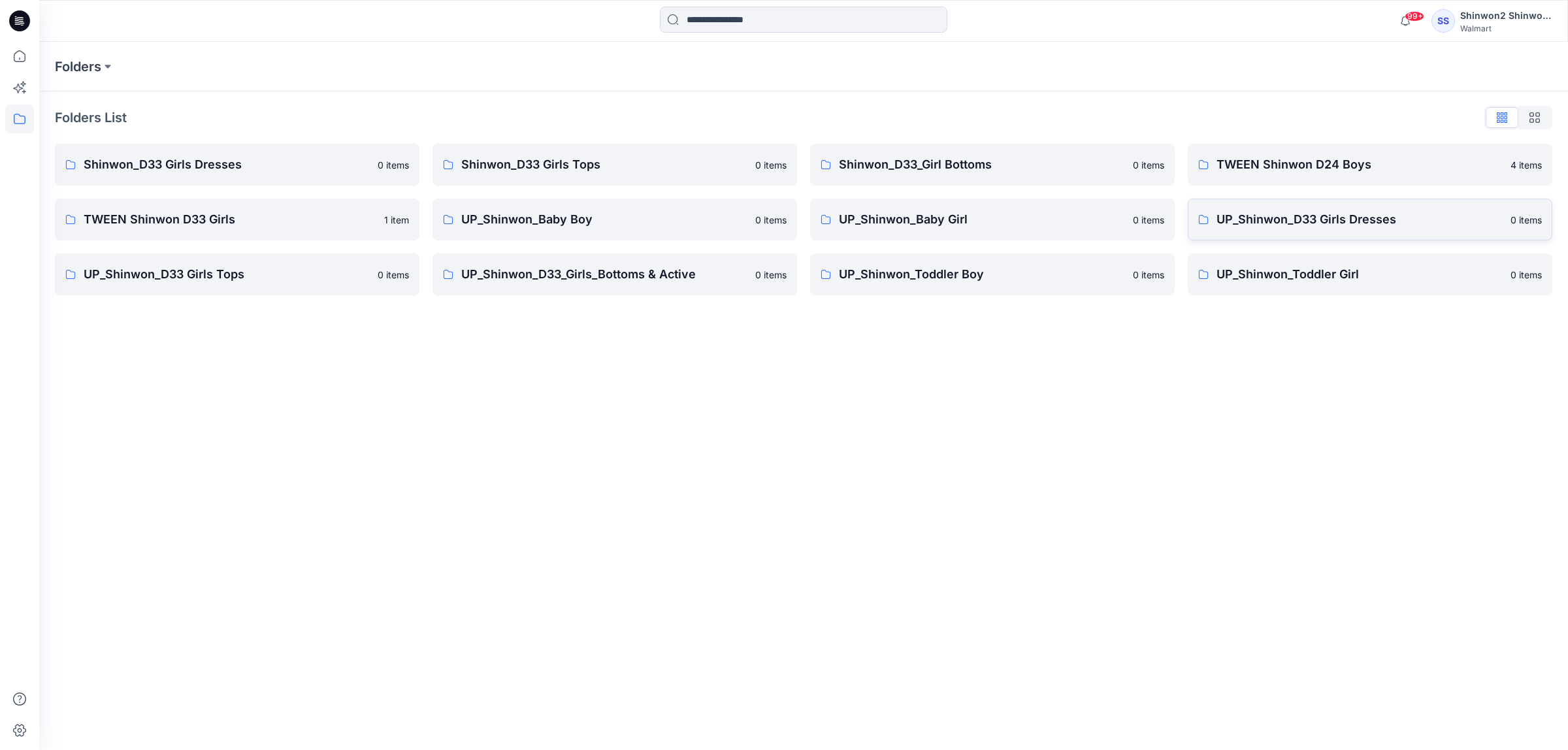
click at [1372, 206] on link "UP_Shinwon_D33 Girls Dresses 0 items" at bounding box center [1369, 220] width 364 height 42
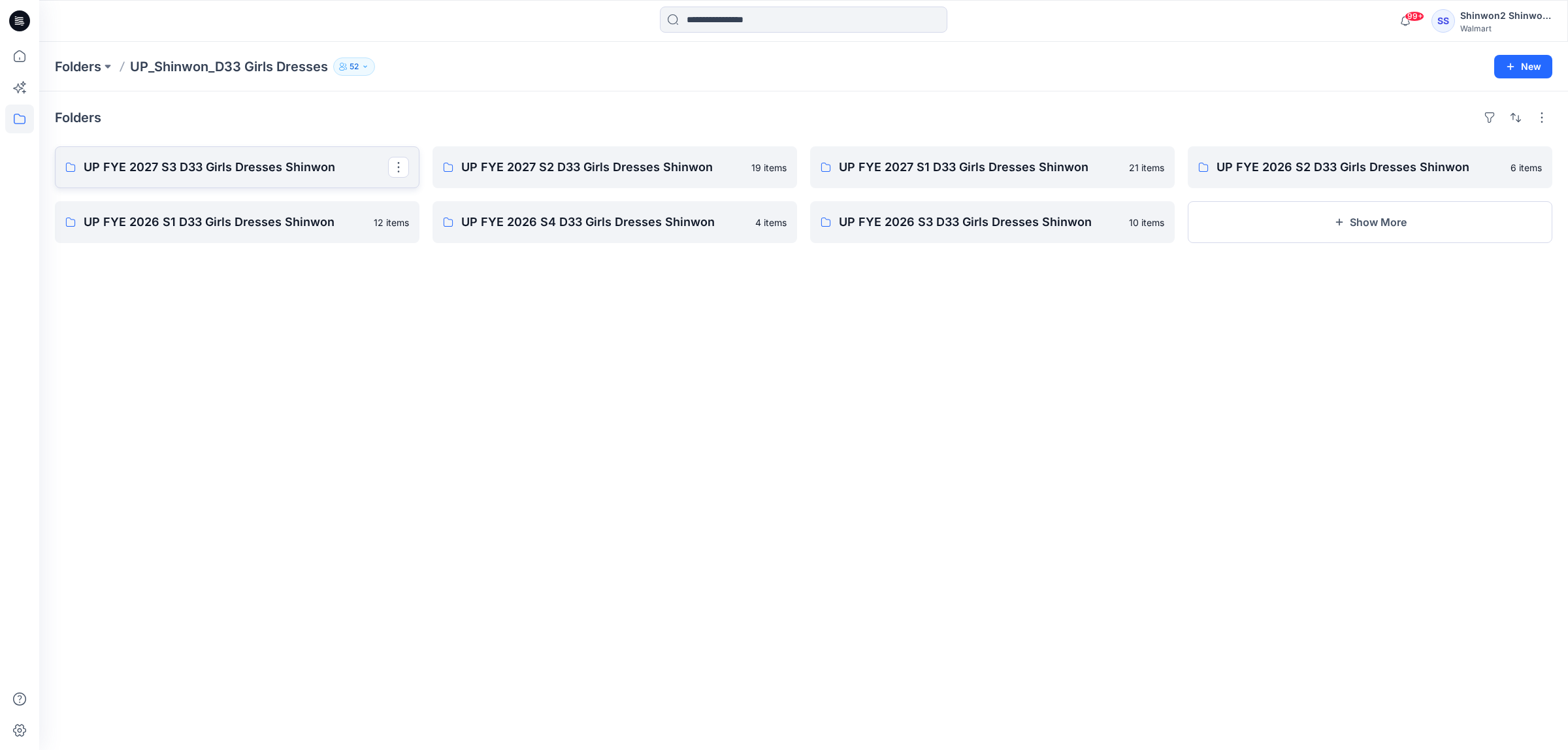
click at [260, 164] on p "UP FYE 2027 S3 D33 Girls Dresses Shinwon" at bounding box center [236, 167] width 305 height 18
